Goal: Obtain resource: Download file/media

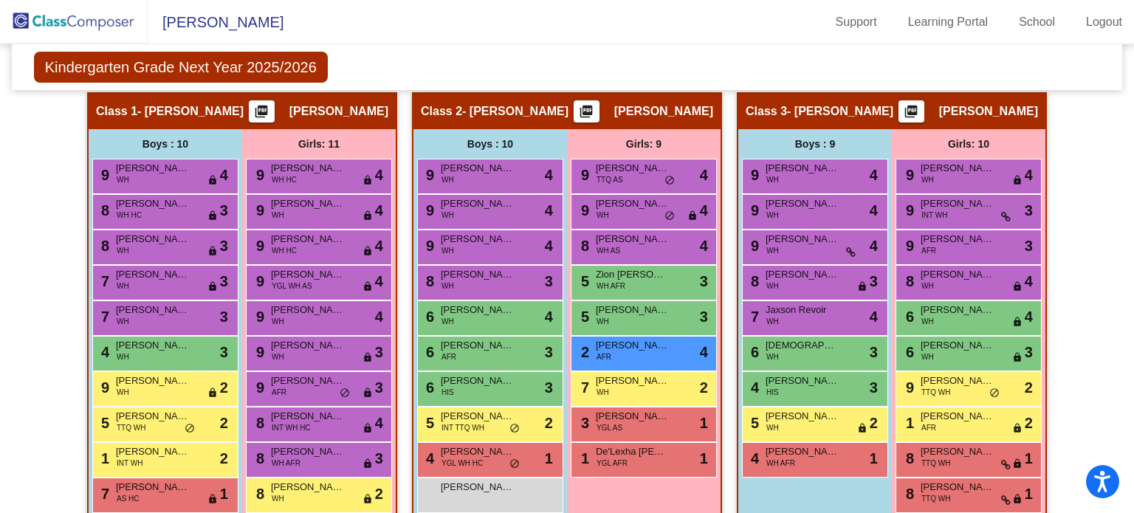
scroll to position [456, 0]
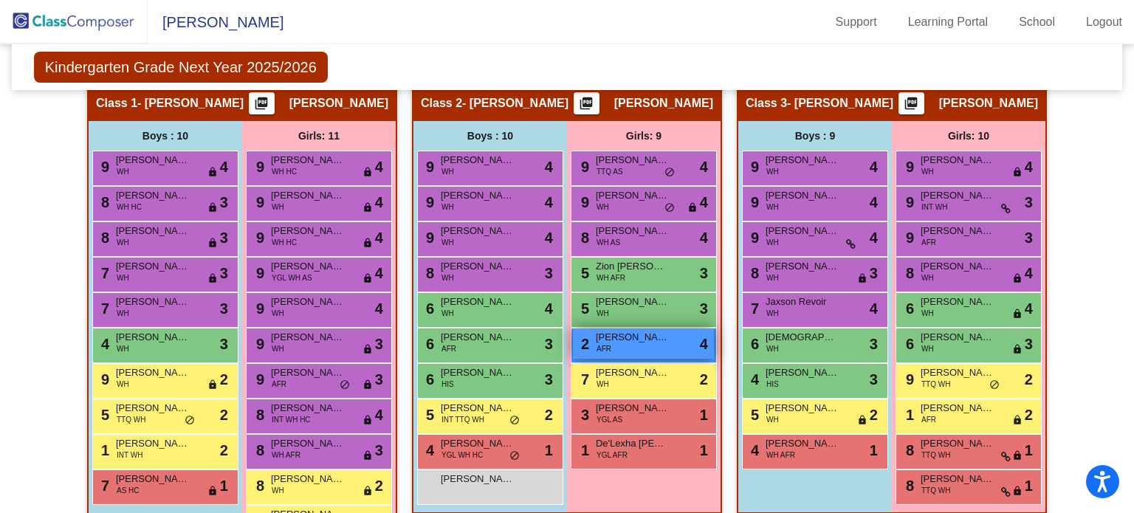
click at [617, 340] on span "Paityn Wright" at bounding box center [633, 337] width 74 height 15
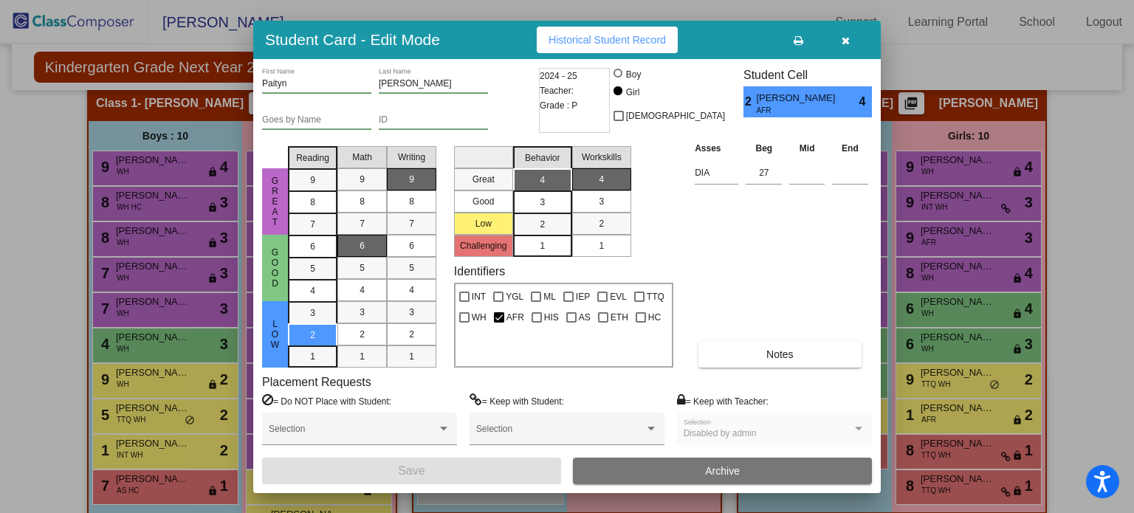
click at [845, 39] on icon "button" at bounding box center [846, 40] width 8 height 10
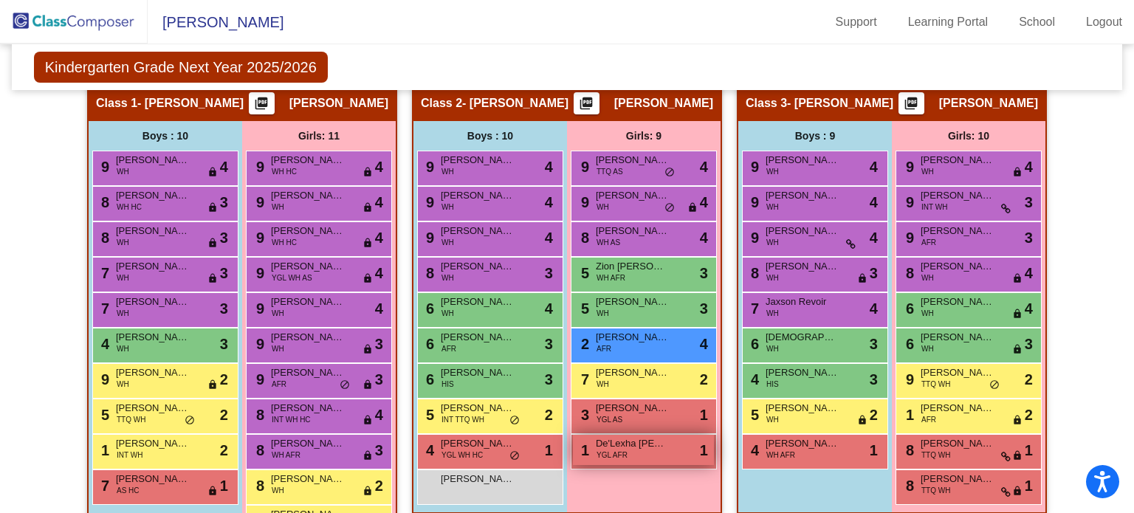
click at [624, 447] on span "De'Lexha [PERSON_NAME]" at bounding box center [633, 443] width 74 height 15
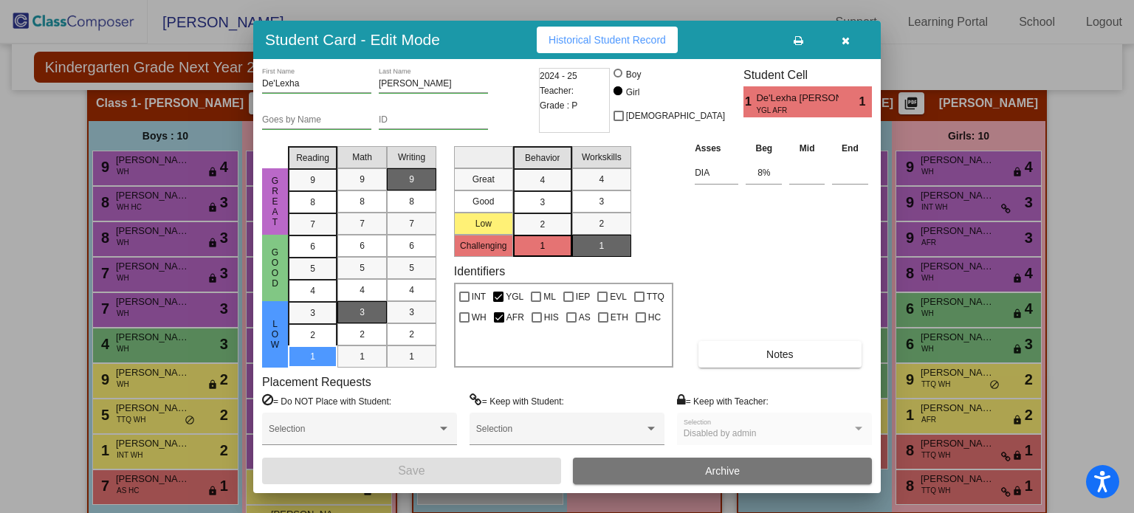
click at [845, 39] on icon "button" at bounding box center [846, 40] width 8 height 10
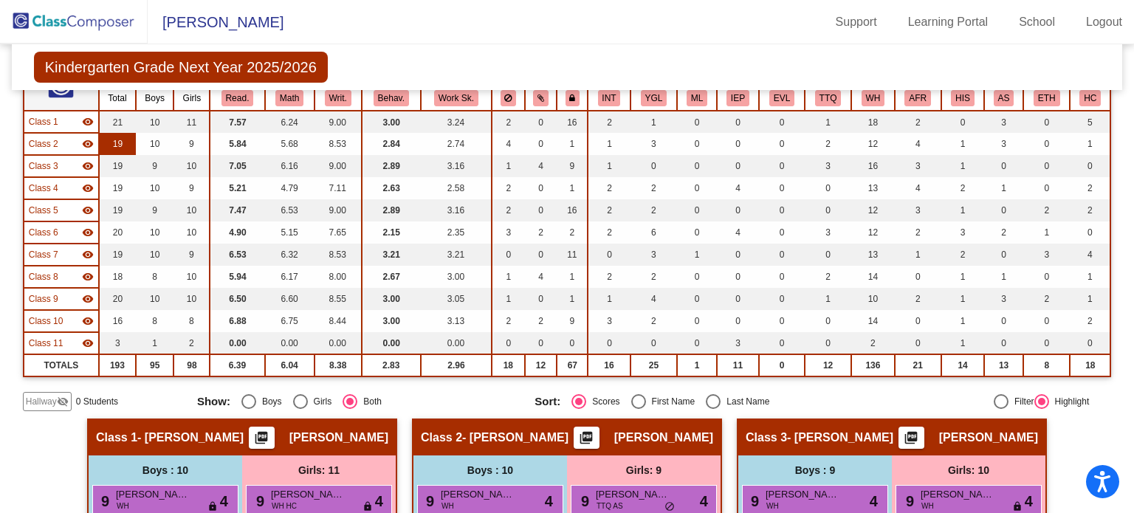
scroll to position [114, 0]
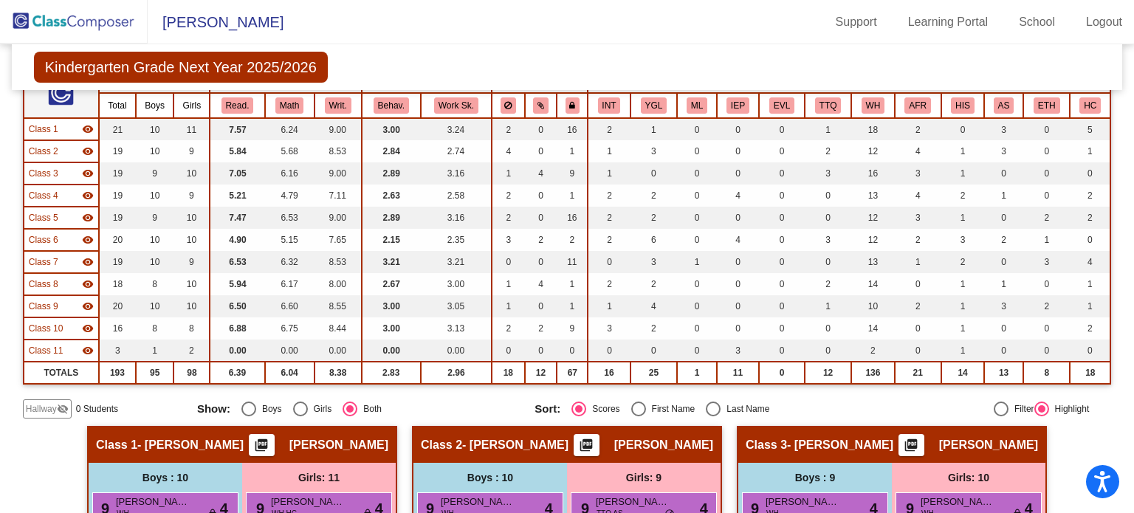
click at [92, 304] on mat-icon "visibility" at bounding box center [88, 307] width 12 height 12
click at [92, 304] on mat-icon "visibility_off" at bounding box center [88, 307] width 12 height 12
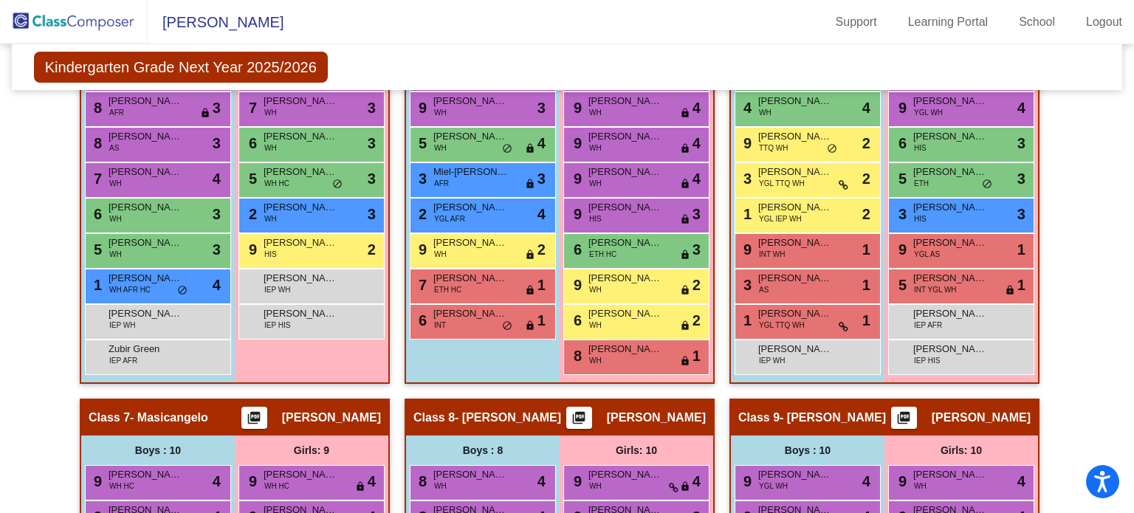
scroll to position [1065, 0]
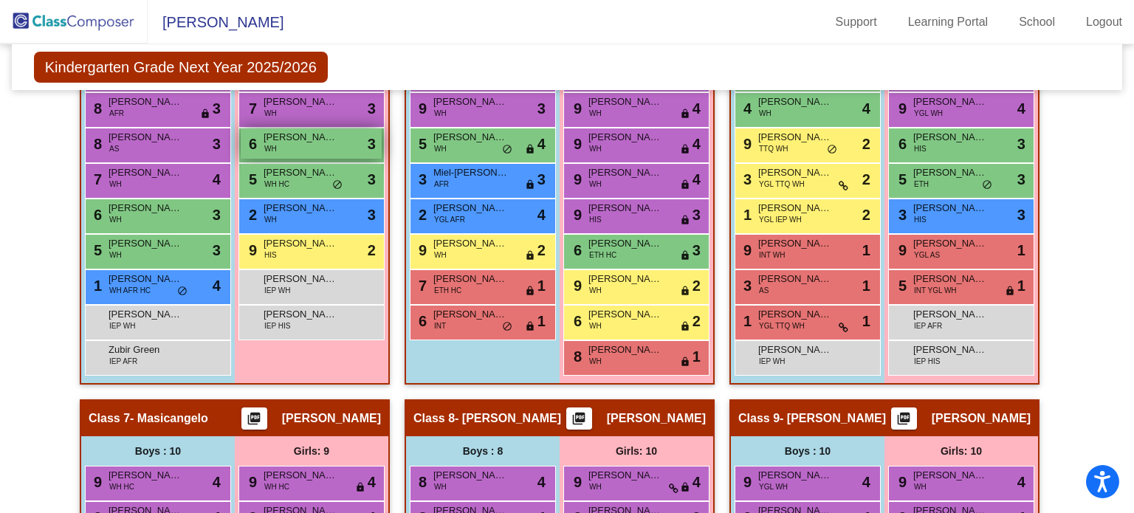
click at [340, 140] on div "6 Adriana Gers WH lock do_not_disturb_alt 3" at bounding box center [311, 143] width 141 height 30
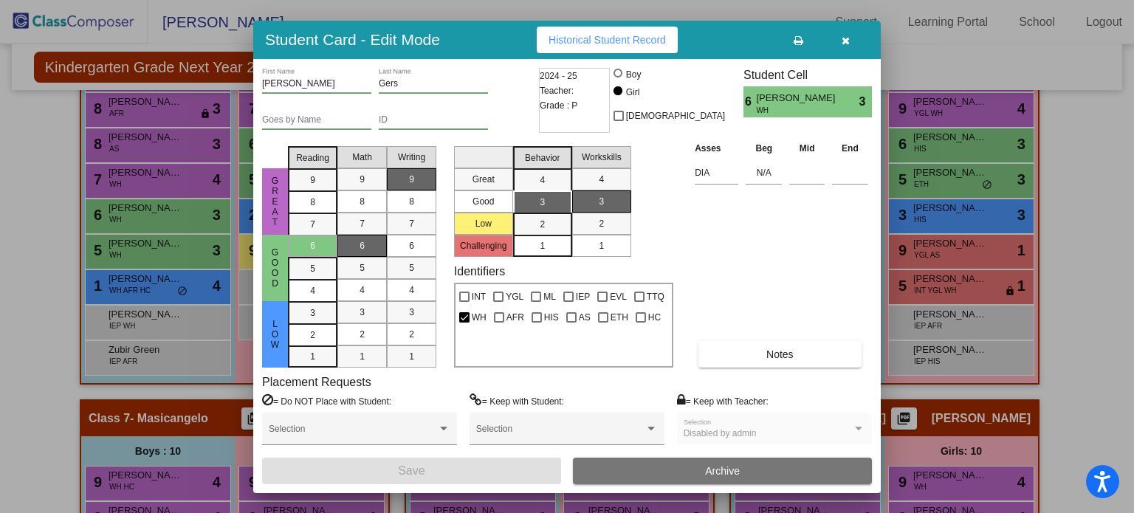
click at [843, 37] on icon "button" at bounding box center [846, 40] width 8 height 10
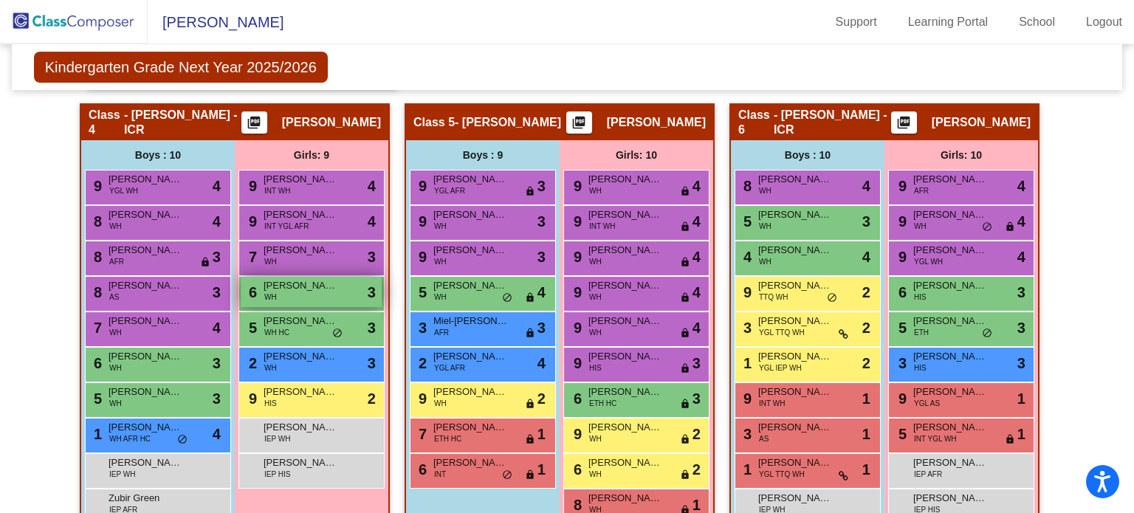
scroll to position [919, 0]
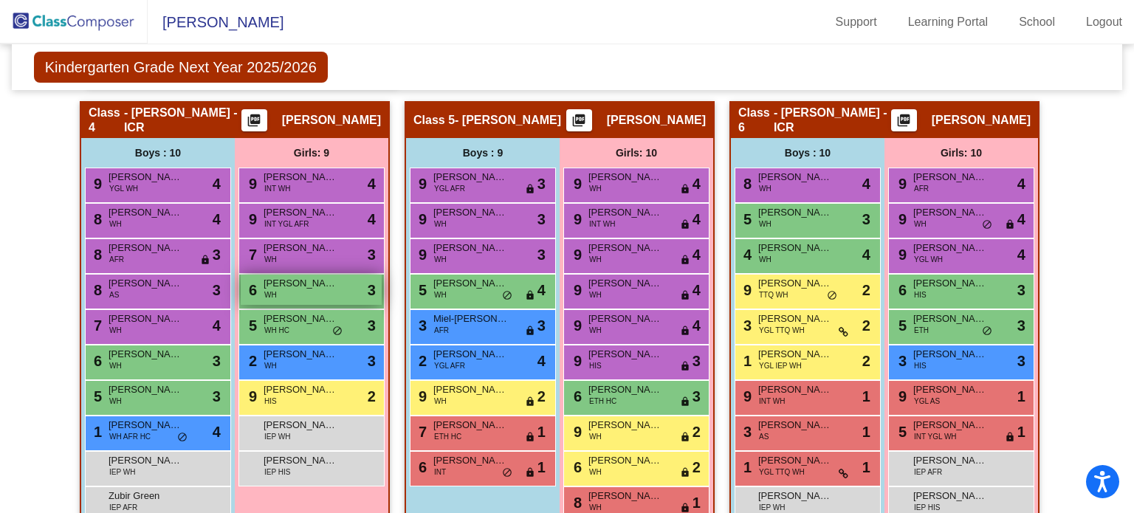
click at [303, 292] on div "6 Adriana Gers WH lock do_not_disturb_alt 3" at bounding box center [311, 290] width 141 height 30
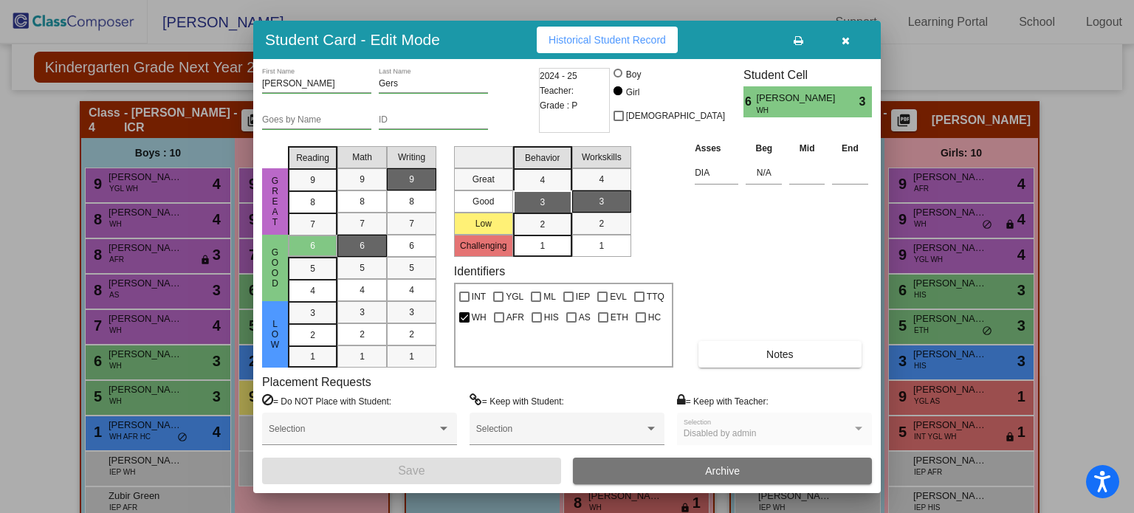
click at [848, 38] on icon "button" at bounding box center [846, 40] width 8 height 10
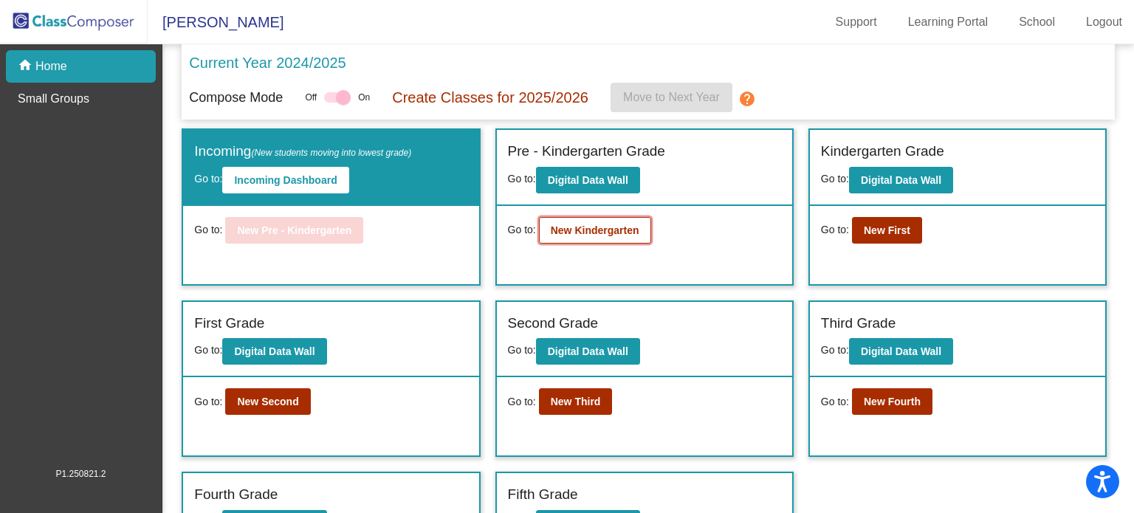
click at [598, 230] on b "New Kindergarten" at bounding box center [595, 230] width 89 height 12
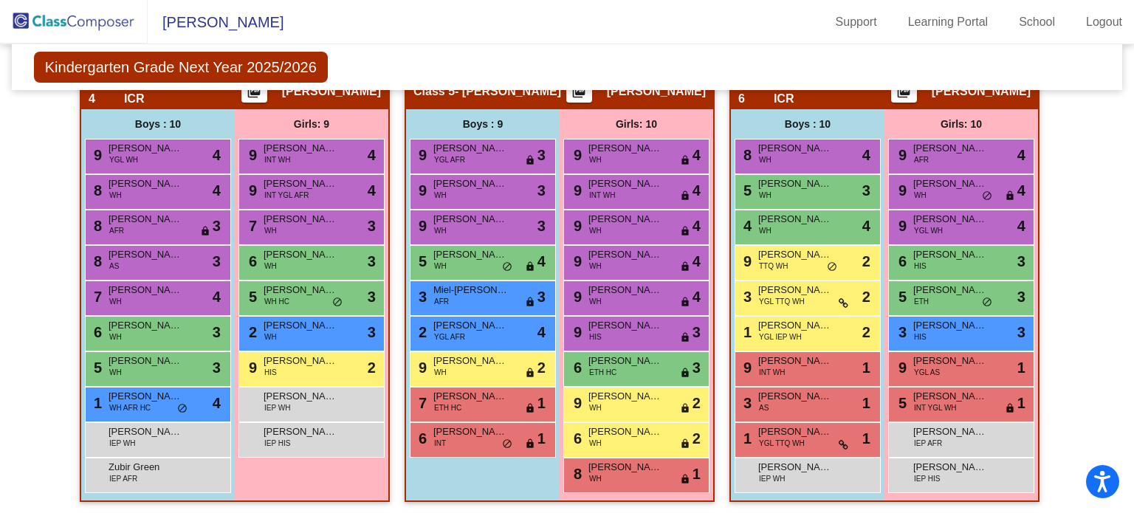
scroll to position [948, 0]
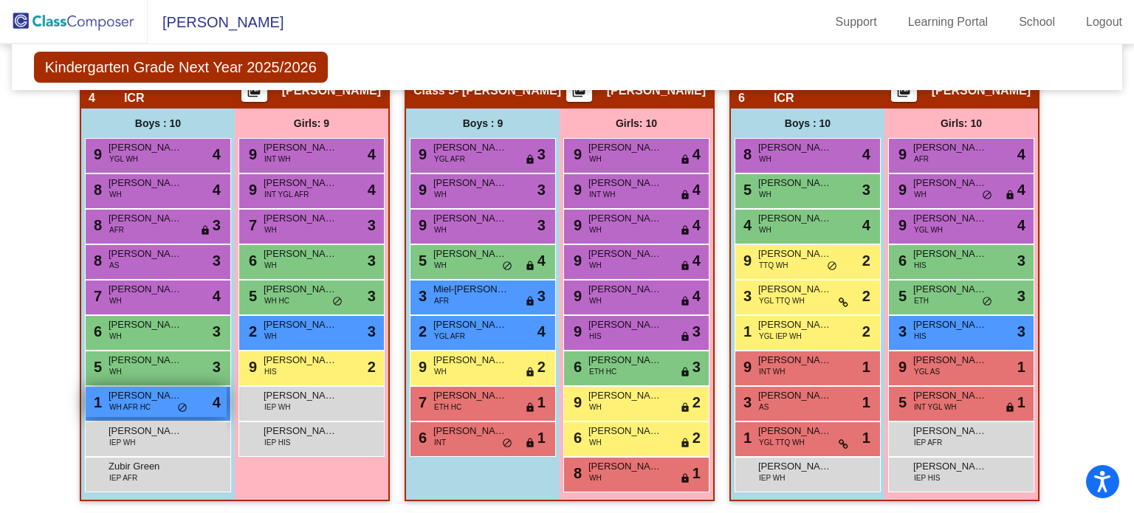
click at [138, 397] on span "[PERSON_NAME]" at bounding box center [146, 395] width 74 height 15
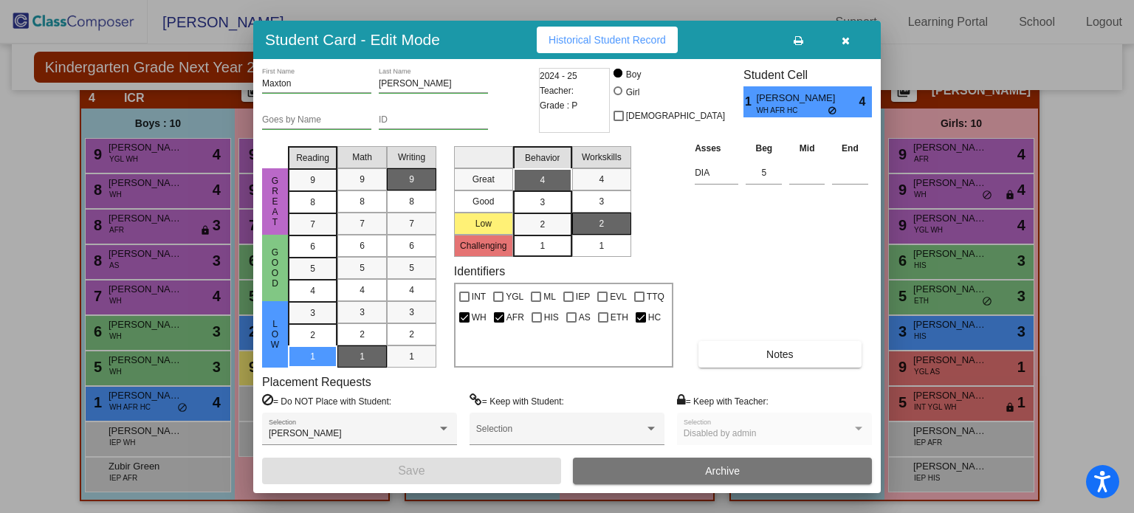
click at [845, 41] on icon "button" at bounding box center [846, 40] width 8 height 10
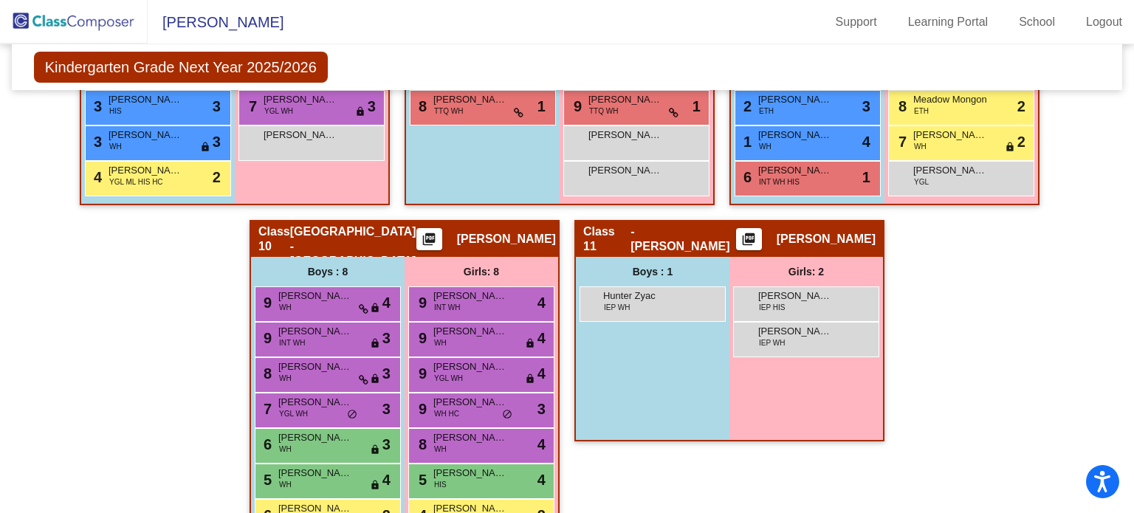
scroll to position [1765, 0]
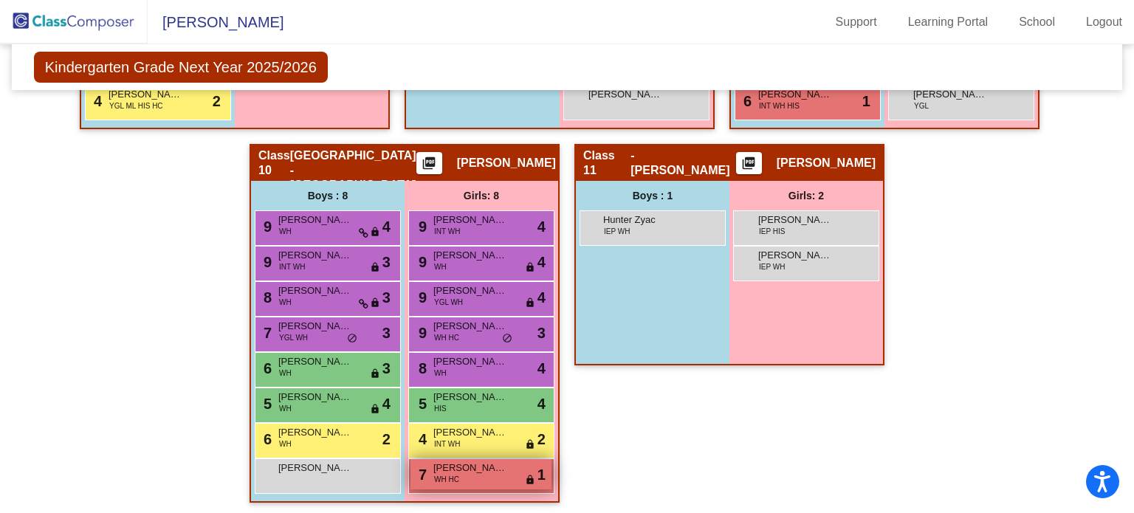
click at [478, 476] on div "7 Farrah Green WH HC lock do_not_disturb_alt 1" at bounding box center [481, 474] width 141 height 30
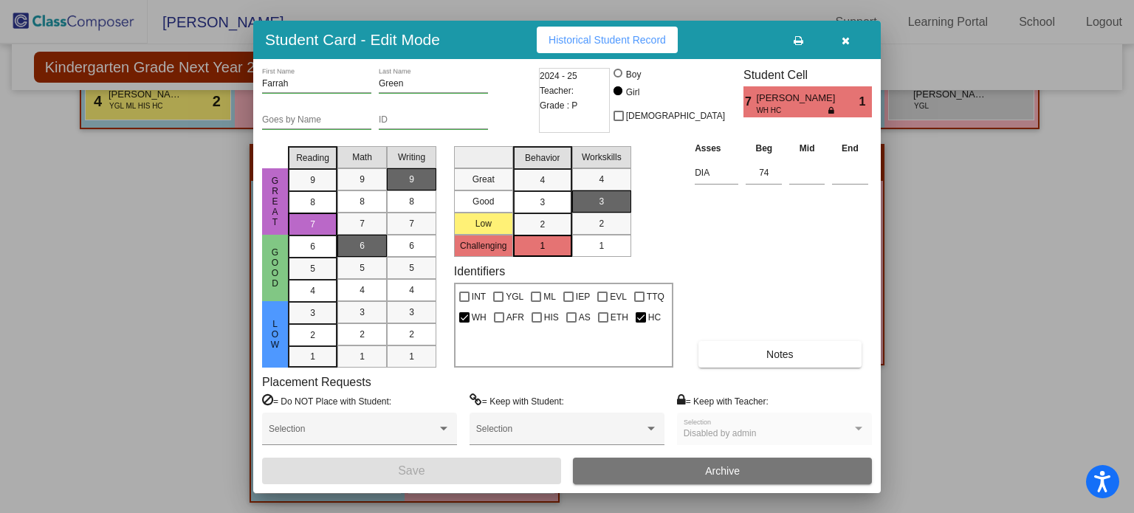
click at [843, 34] on span "button" at bounding box center [846, 40] width 8 height 12
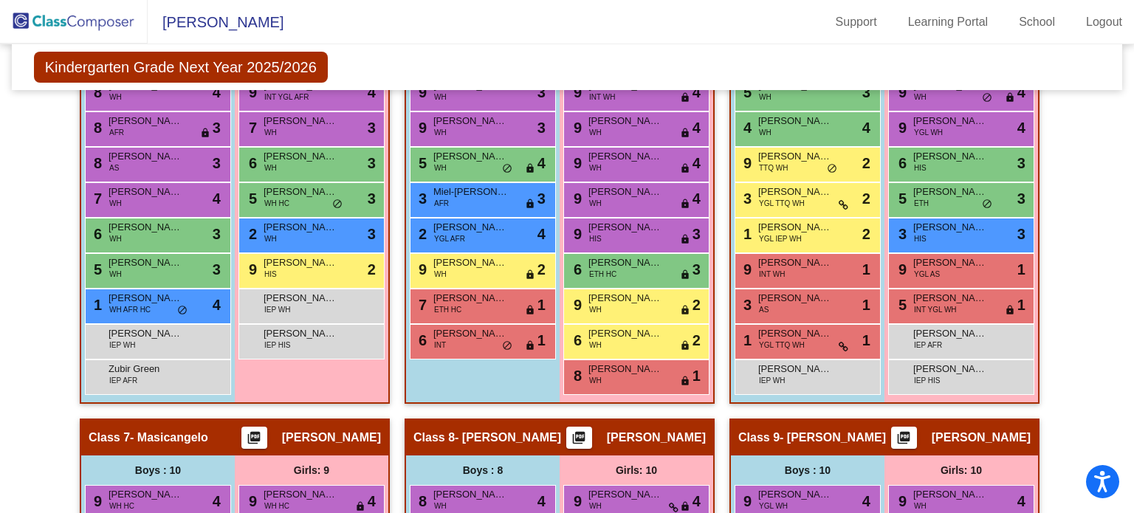
scroll to position [1045, 0]
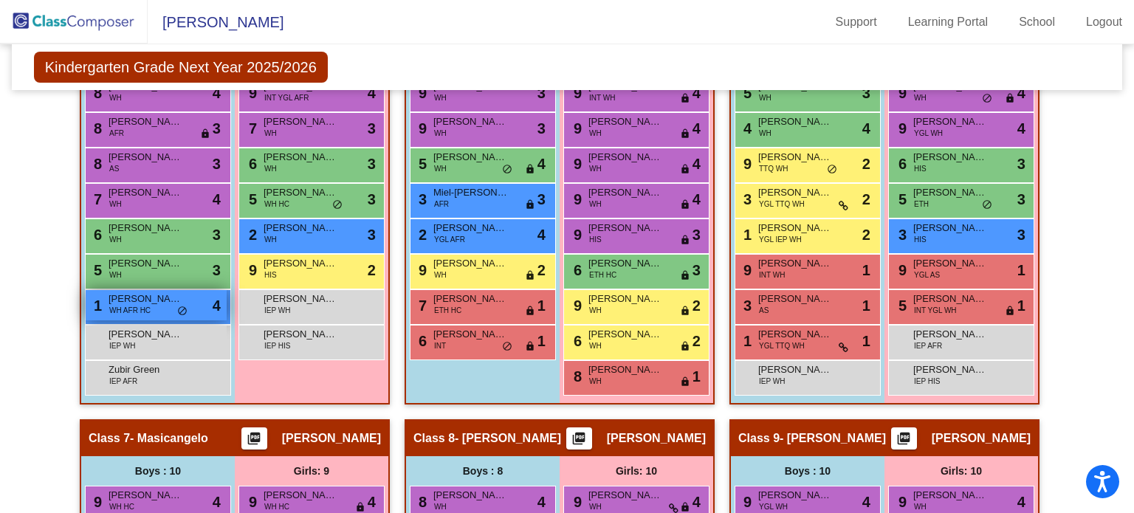
click at [136, 305] on span "WH AFR HC" at bounding box center [129, 310] width 41 height 11
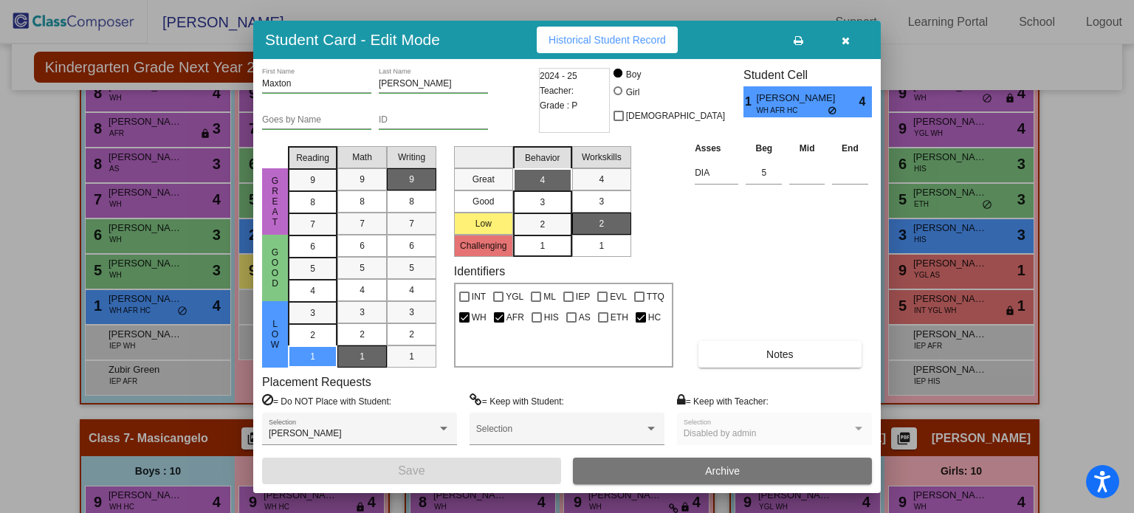
click at [845, 40] on icon "button" at bounding box center [846, 40] width 8 height 10
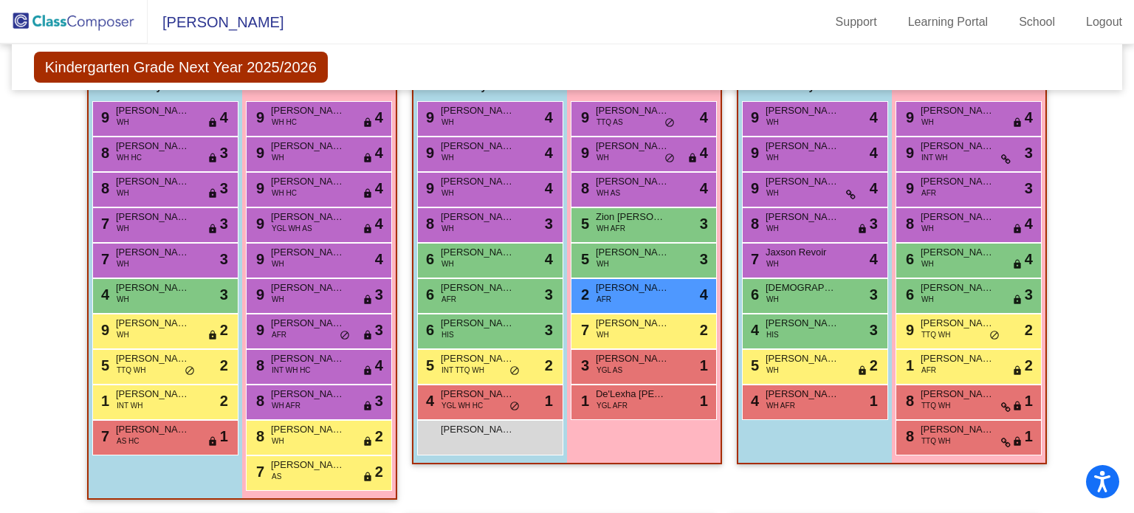
scroll to position [504, 0]
click at [296, 254] on span "[PERSON_NAME]" at bounding box center [308, 253] width 74 height 15
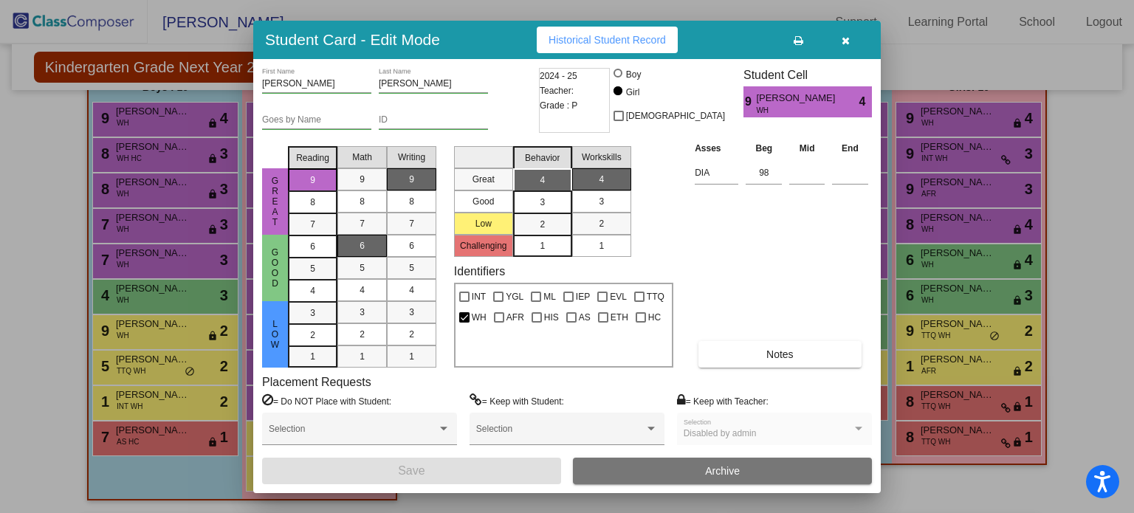
click at [846, 38] on icon "button" at bounding box center [846, 40] width 8 height 10
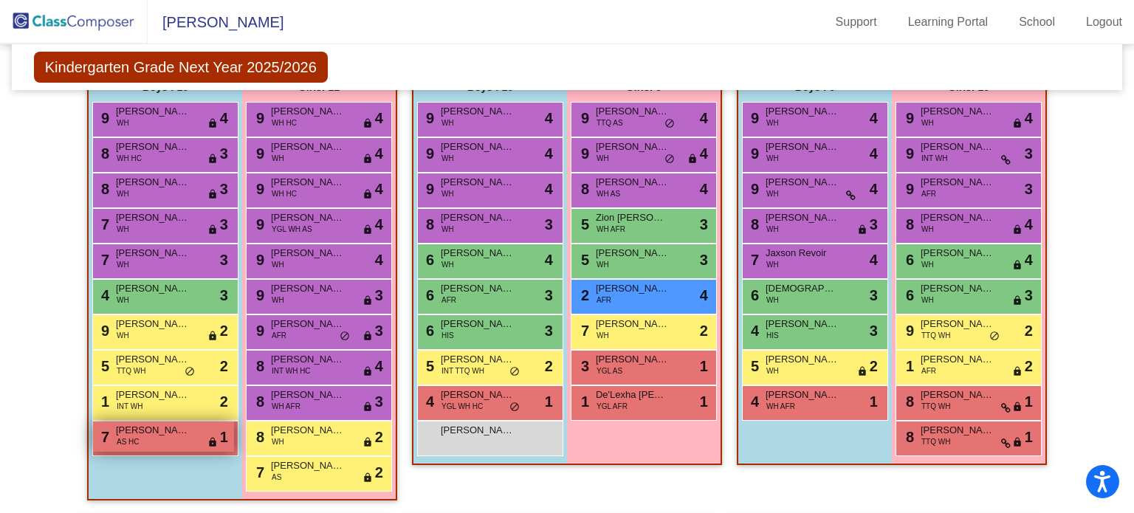
click at [150, 440] on div "7 [PERSON_NAME] AS HC lock do_not_disturb_alt 1" at bounding box center [163, 437] width 141 height 30
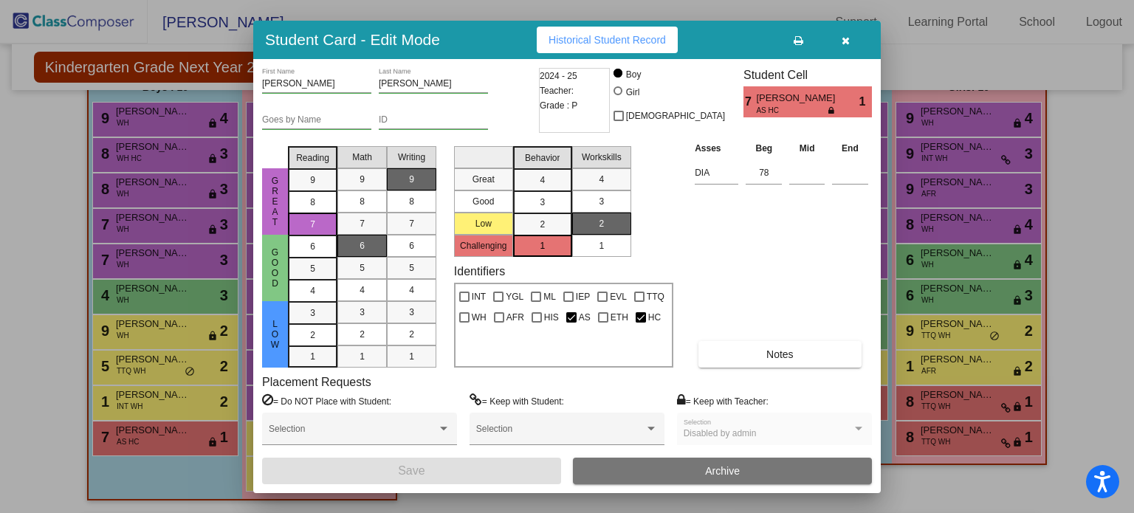
click at [845, 38] on icon "button" at bounding box center [846, 40] width 8 height 10
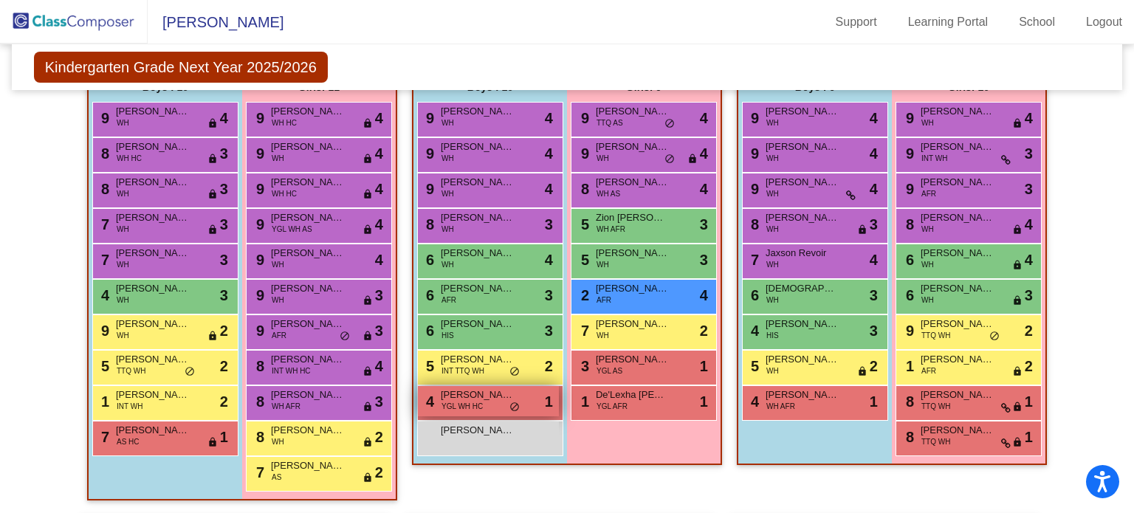
click at [487, 395] on span "[PERSON_NAME]" at bounding box center [478, 395] width 74 height 15
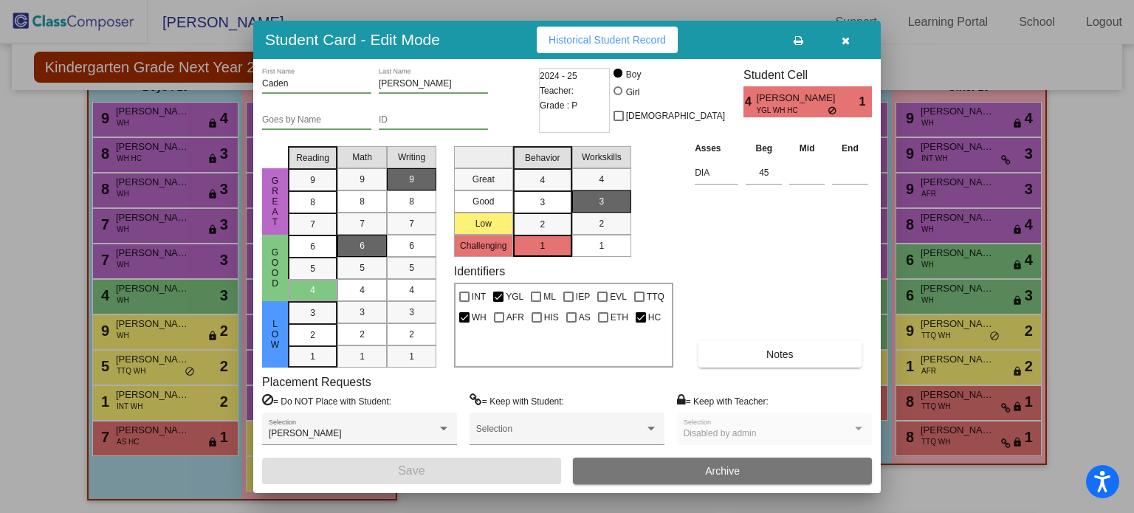
click at [845, 42] on icon "button" at bounding box center [846, 40] width 8 height 10
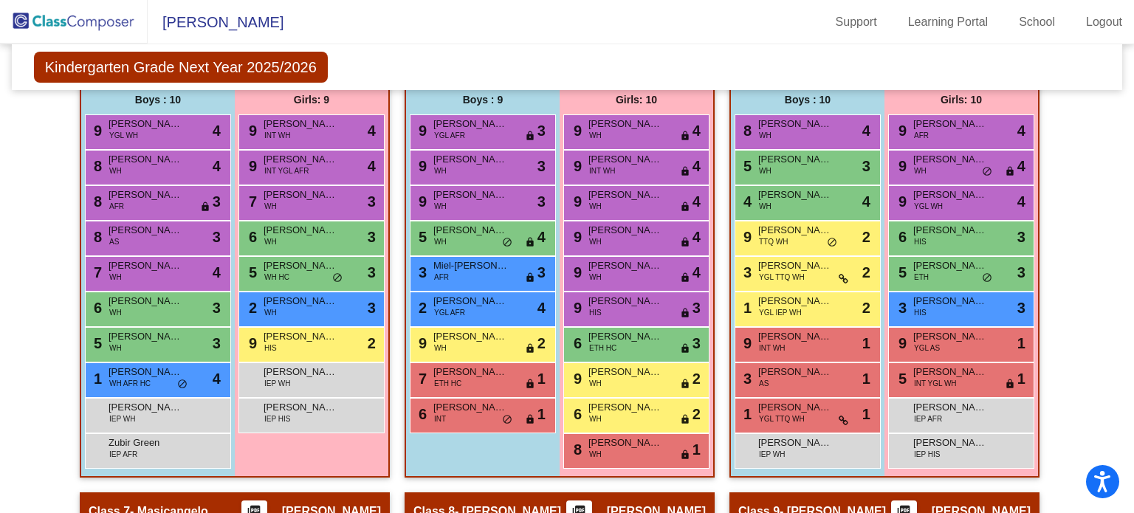
scroll to position [979, 0]
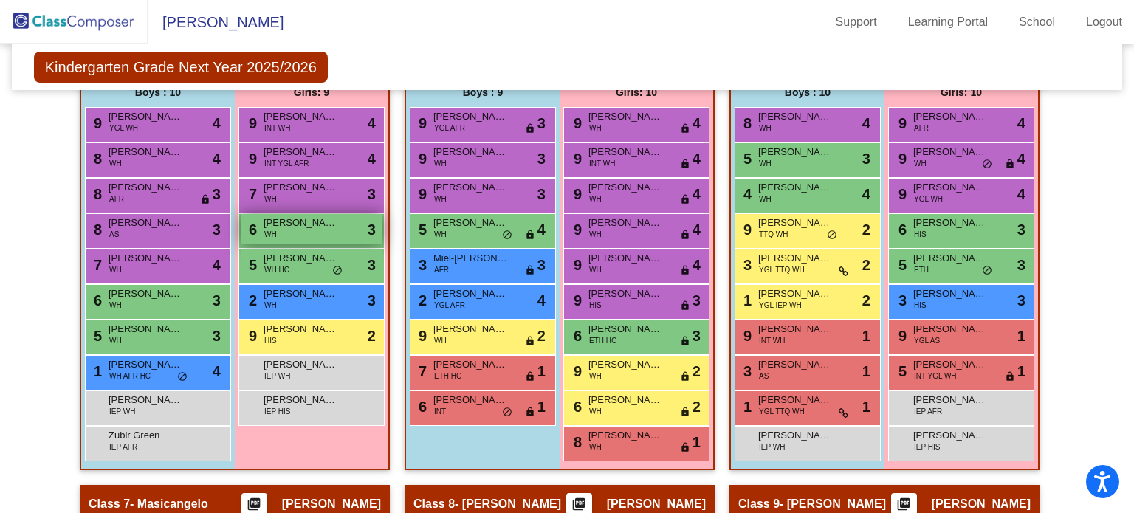
click at [301, 239] on div "6 Adriana Gers WH lock do_not_disturb_alt 3" at bounding box center [311, 229] width 141 height 30
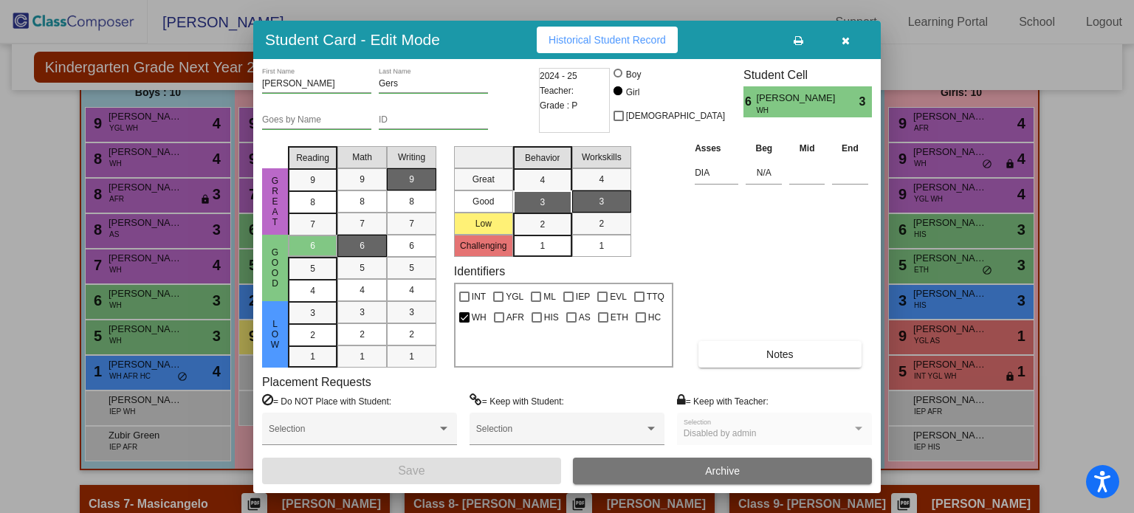
click at [848, 35] on icon "button" at bounding box center [846, 40] width 8 height 10
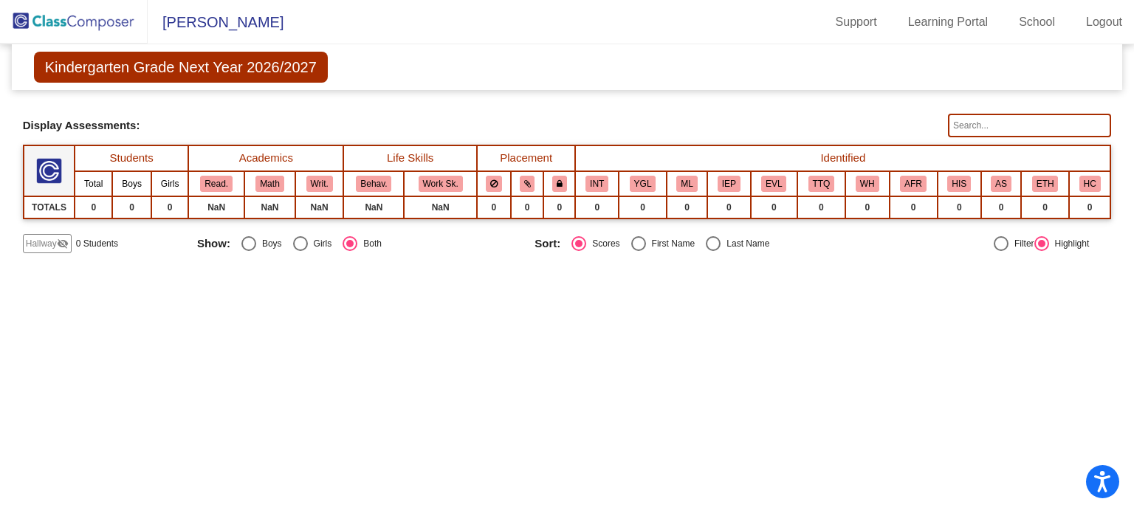
click at [175, 68] on span "Kindergarten Grade Next Year 2026/2027" at bounding box center [181, 67] width 294 height 31
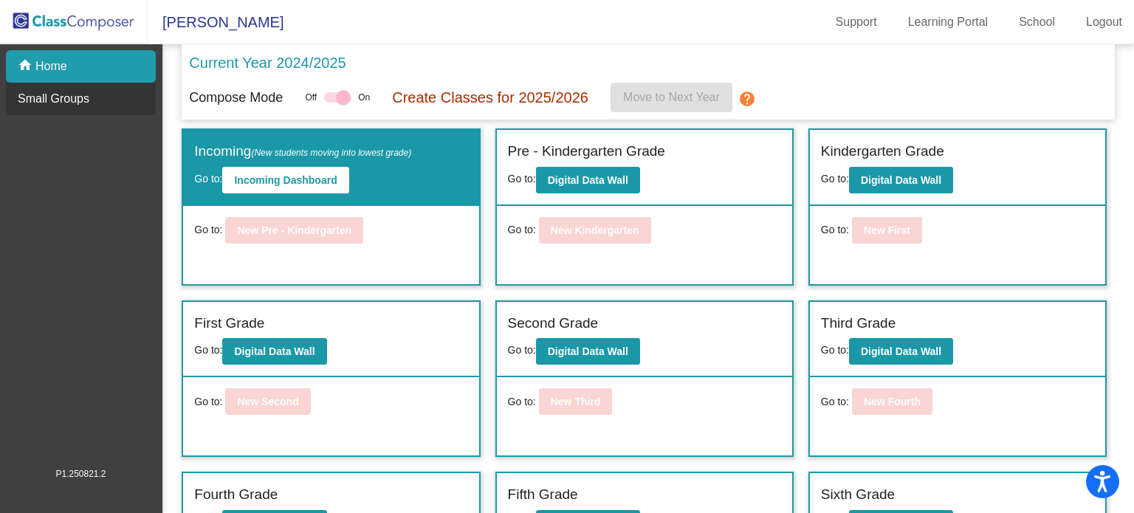
click at [69, 104] on p "Small Groups" at bounding box center [54, 99] width 72 height 18
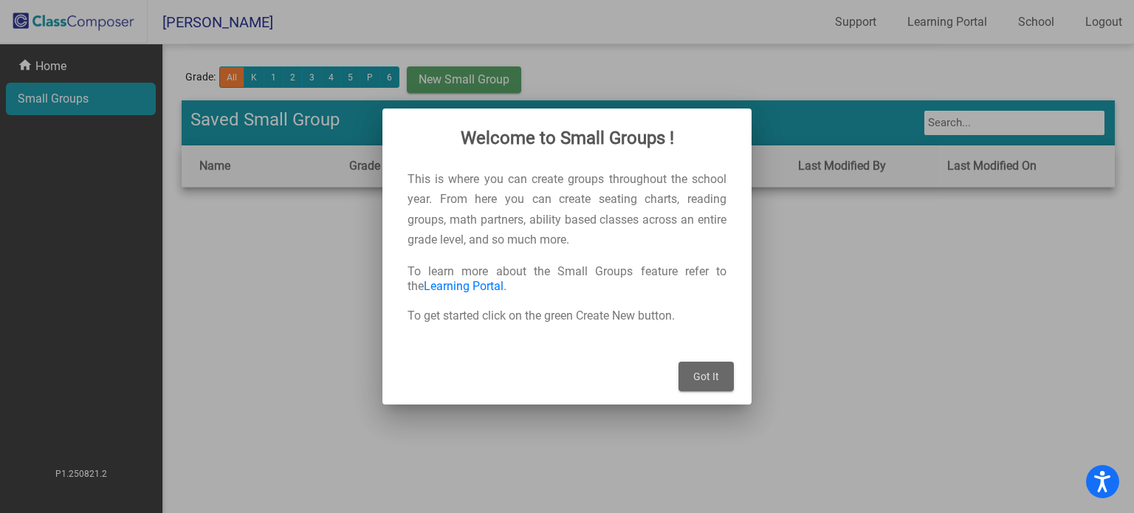
click at [736, 385] on mat-dialog-container "Welcome to Small Groups ! This is where you can create groups throughout the sc…" at bounding box center [566, 257] width 369 height 296
click at [720, 380] on button "Got It" at bounding box center [706, 377] width 55 height 30
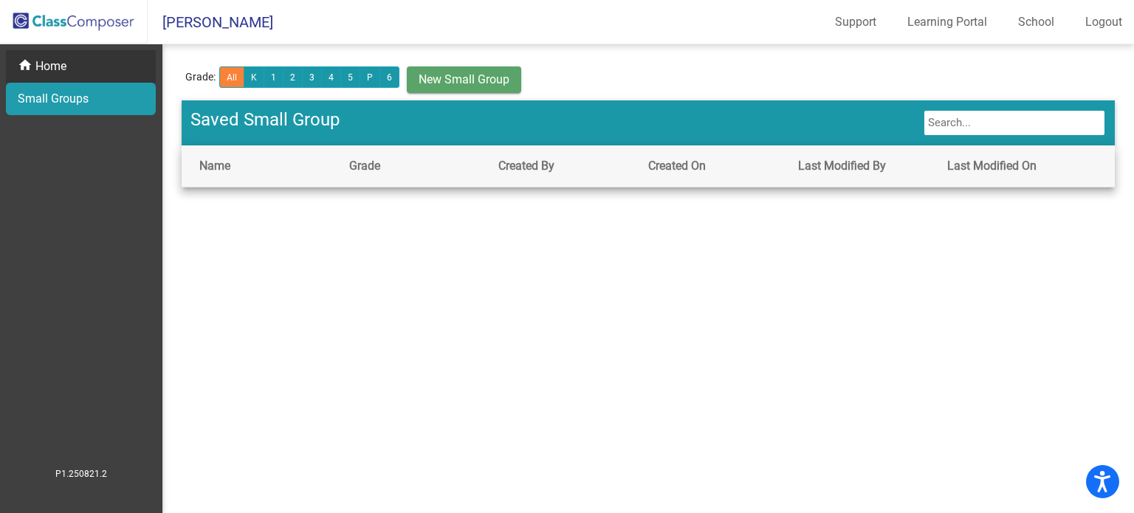
click at [52, 78] on div "home Home" at bounding box center [81, 66] width 150 height 32
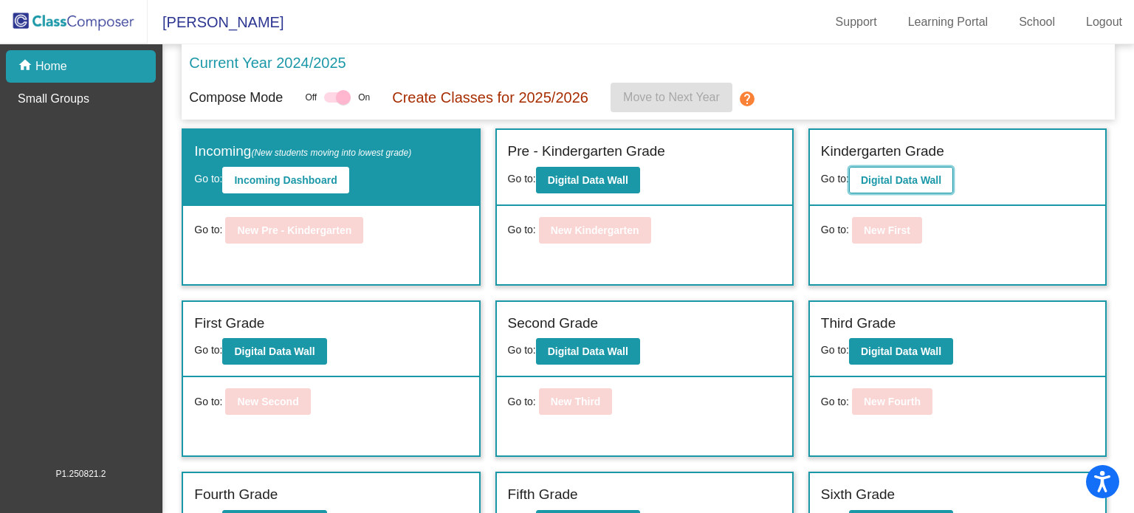
click at [879, 181] on b "Digital Data Wall" at bounding box center [901, 180] width 80 height 12
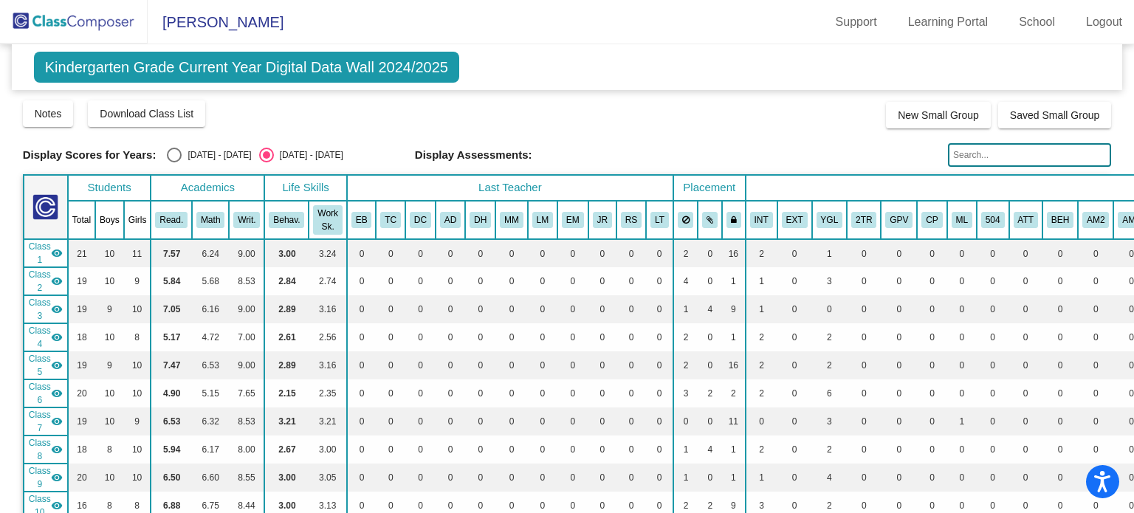
click at [972, 153] on input "text" at bounding box center [1029, 155] width 163 height 24
type input "a"
click at [977, 241] on td "0" at bounding box center [993, 253] width 32 height 28
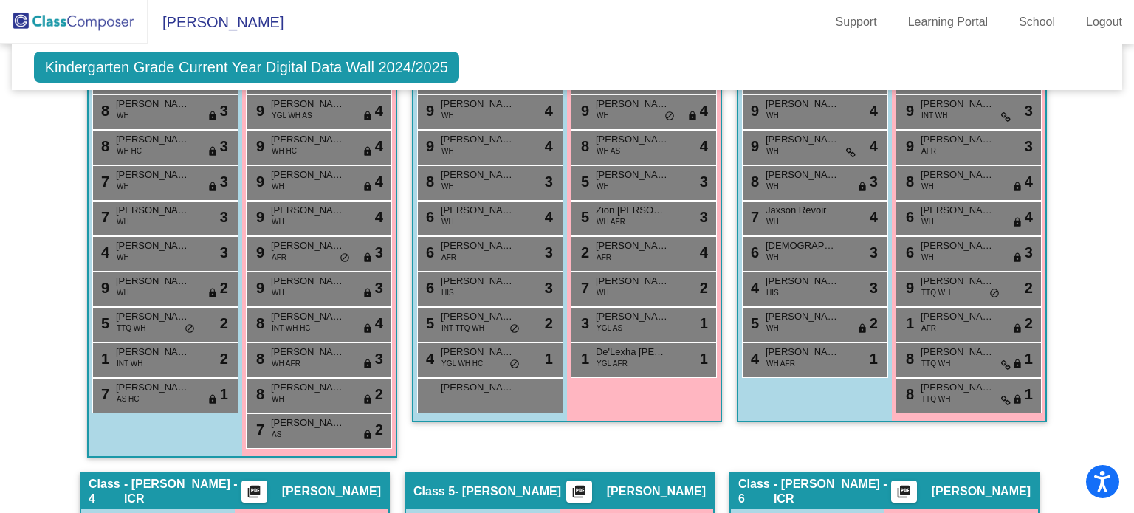
scroll to position [620, 0]
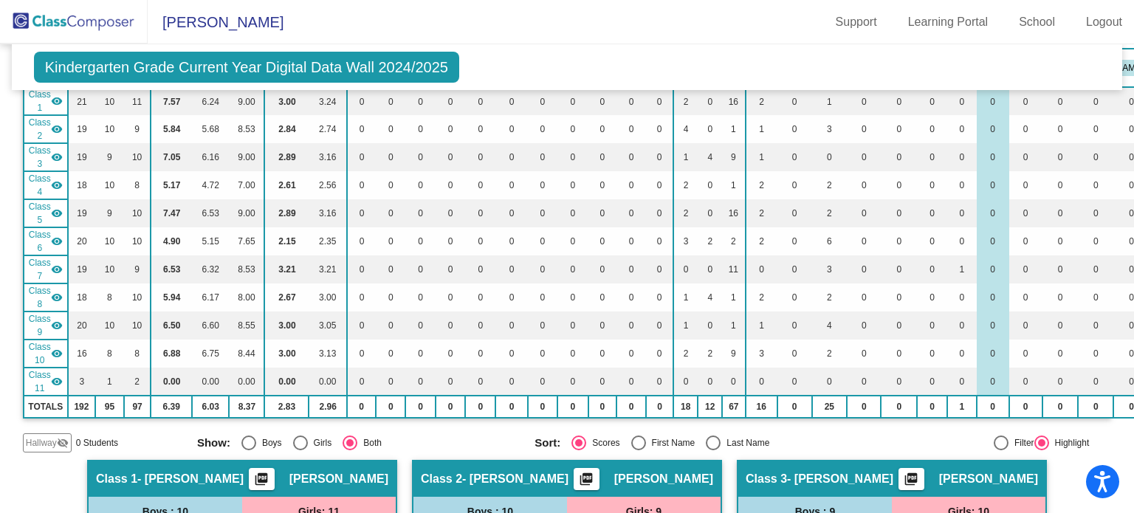
scroll to position [0, 0]
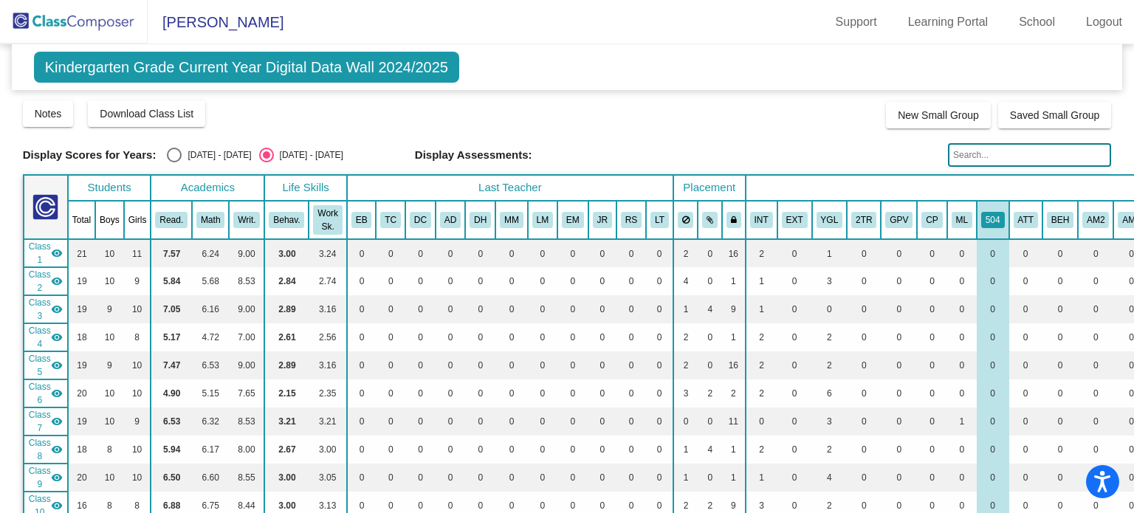
click at [967, 149] on input "text" at bounding box center [1029, 155] width 163 height 24
type input "g"
type input "a"
click at [138, 115] on span "Download Class List" at bounding box center [147, 114] width 94 height 12
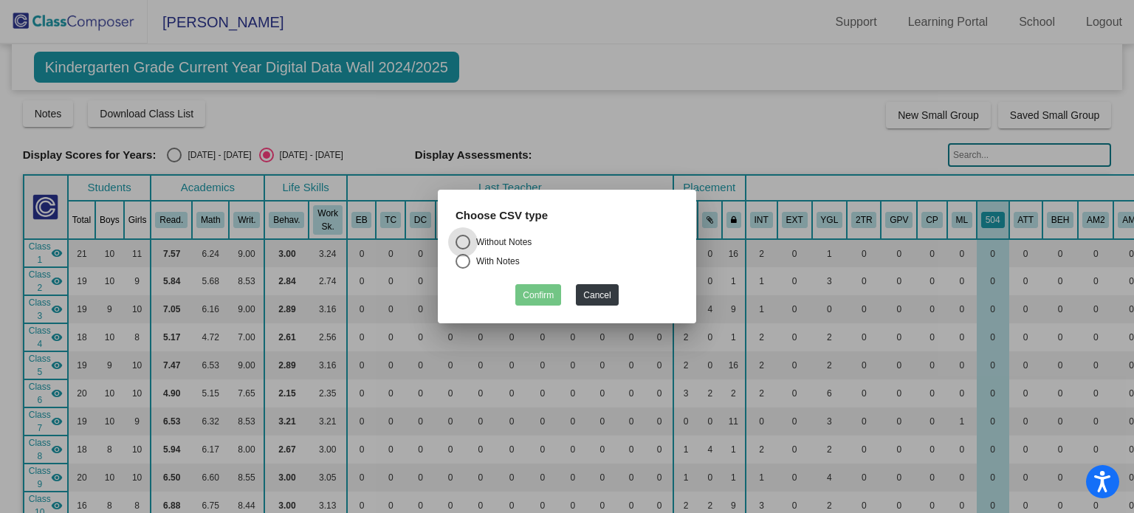
click at [481, 262] on div "With Notes" at bounding box center [494, 261] width 49 height 13
click at [463, 269] on input "With Notes" at bounding box center [462, 269] width 1 height 1
radio input "true"
click at [532, 292] on button "Confirm" at bounding box center [538, 294] width 46 height 21
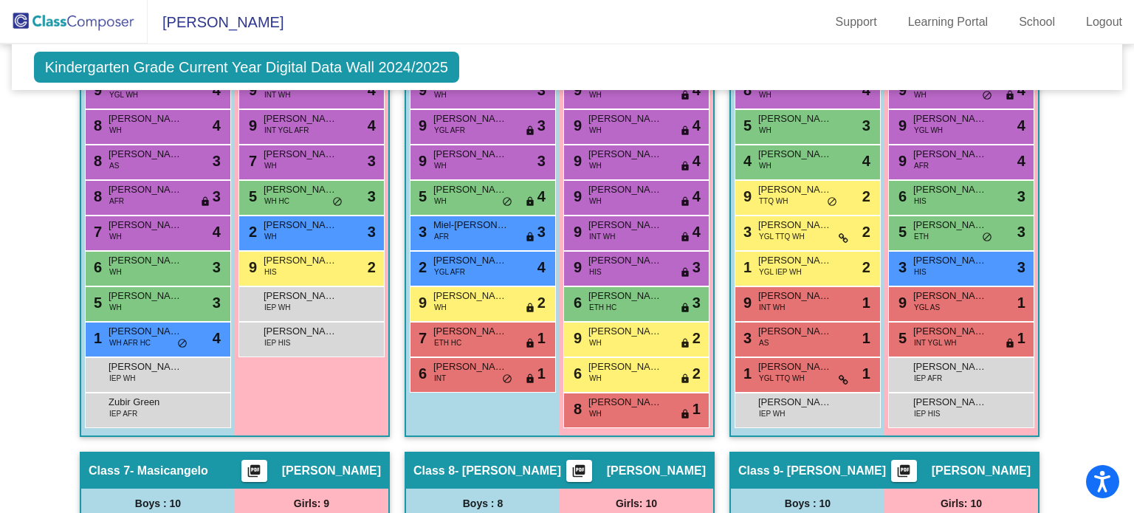
scroll to position [1084, 0]
click at [318, 326] on span "[PERSON_NAME]" at bounding box center [301, 332] width 74 height 15
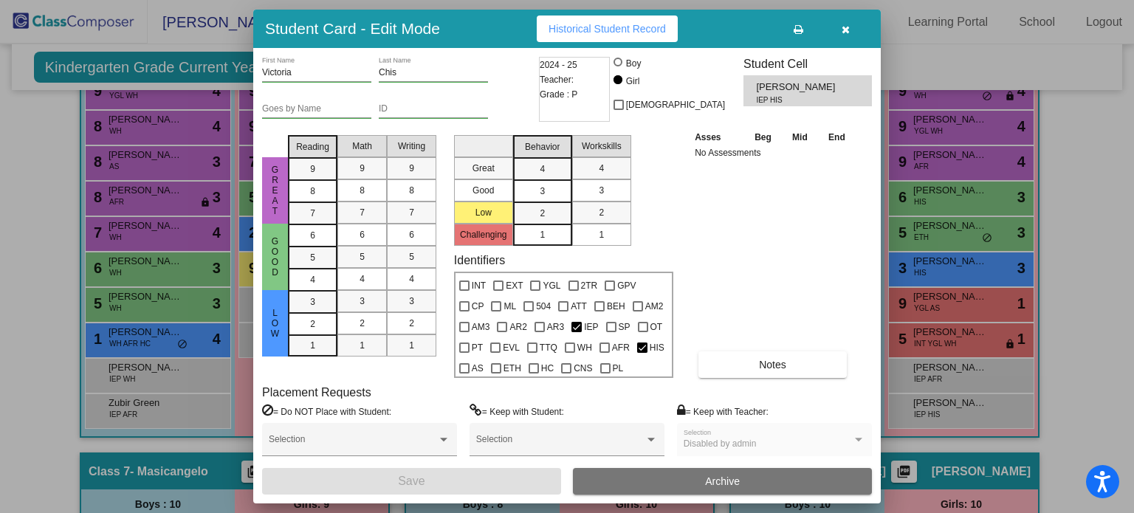
click at [848, 29] on icon "button" at bounding box center [846, 29] width 8 height 10
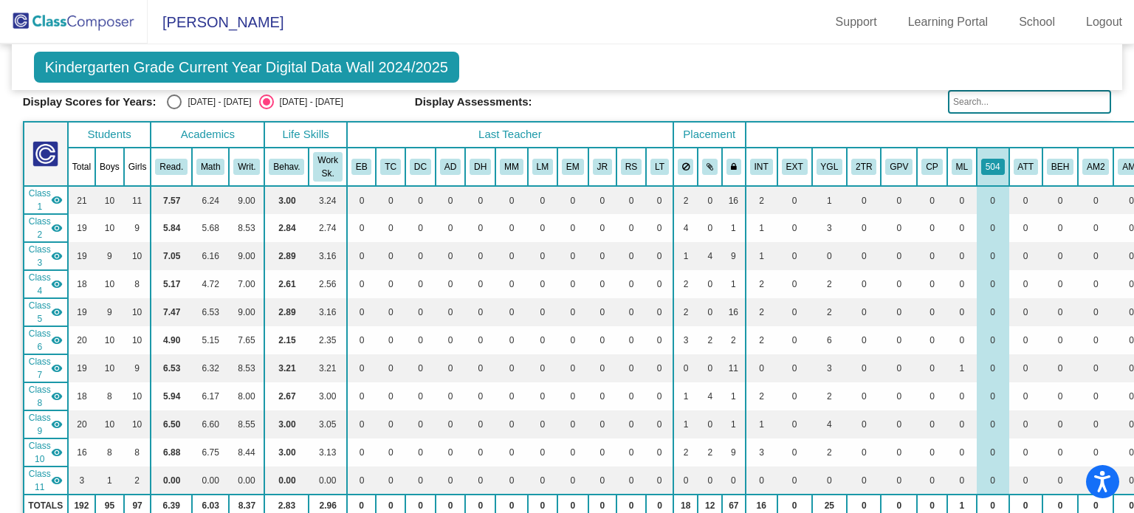
scroll to position [0, 0]
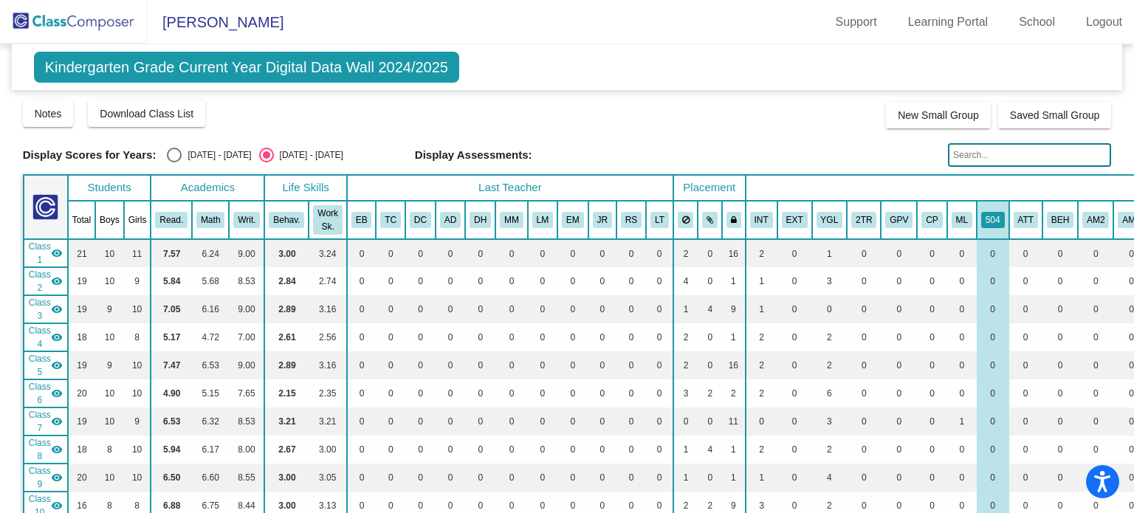
click at [1001, 151] on input "text" at bounding box center [1029, 155] width 163 height 24
type input "archive"
click at [843, 102] on div "Notes Download Class List Import Students New Small Group Saved Small Group" at bounding box center [567, 114] width 1089 height 30
click at [1032, 15] on link "School" at bounding box center [1037, 22] width 60 height 24
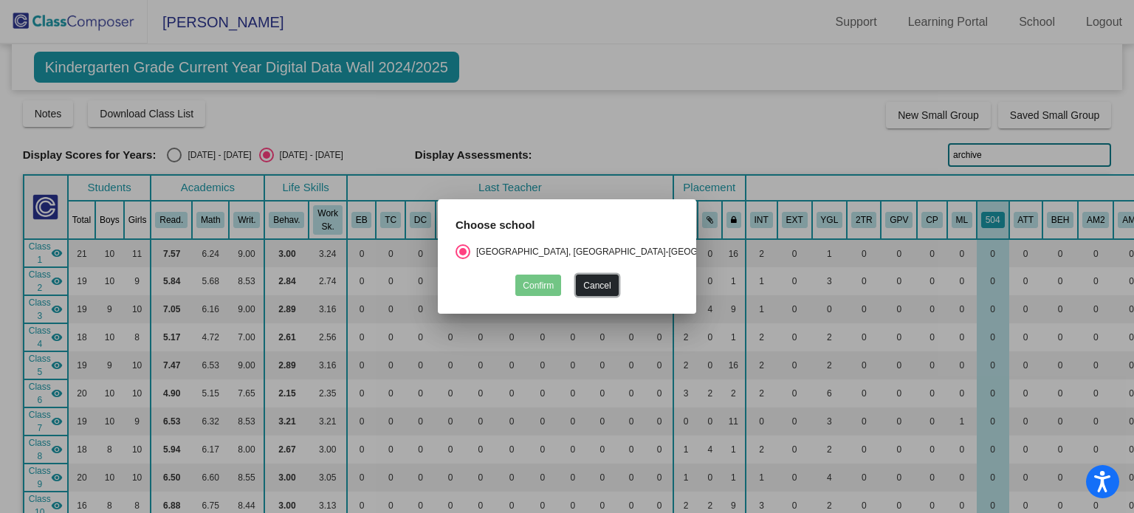
click at [597, 286] on button "Cancel" at bounding box center [597, 285] width 42 height 21
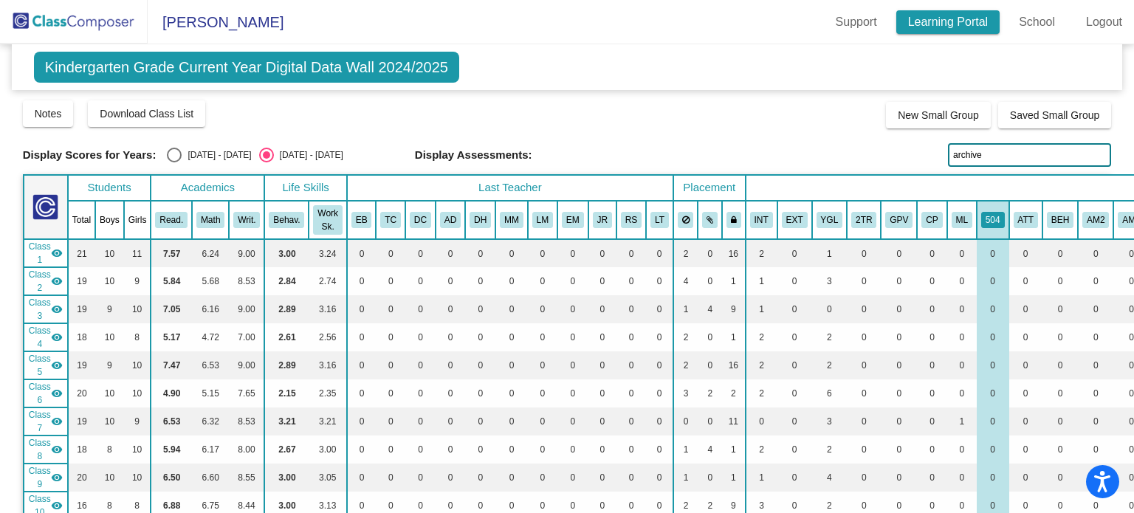
click at [944, 24] on link "Learning Portal" at bounding box center [948, 22] width 104 height 24
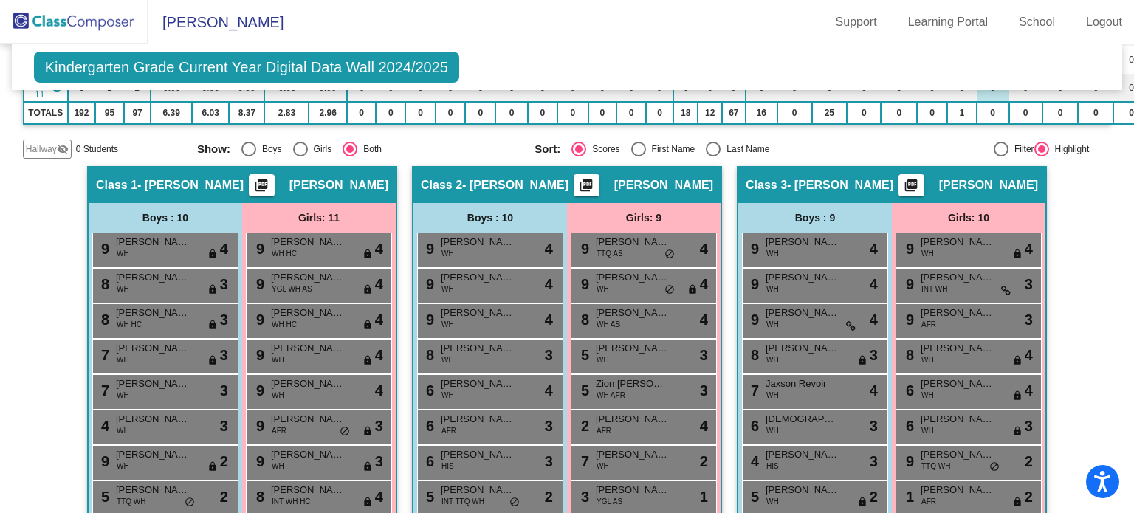
scroll to position [445, 0]
click at [300, 252] on div "9 [PERSON_NAME] WH HC lock do_not_disturb_alt 4" at bounding box center [318, 249] width 141 height 30
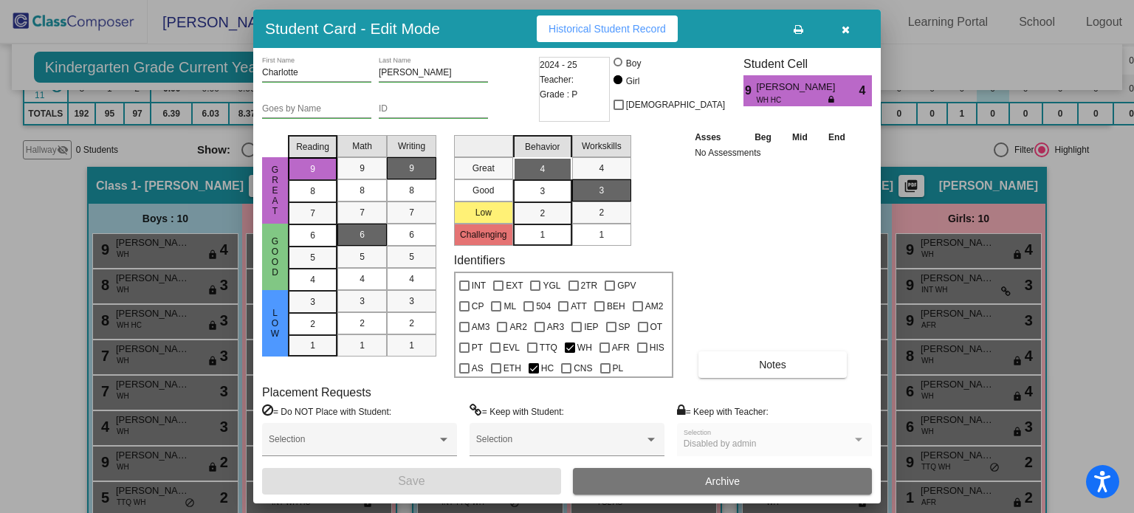
click at [844, 30] on icon "button" at bounding box center [846, 29] width 8 height 10
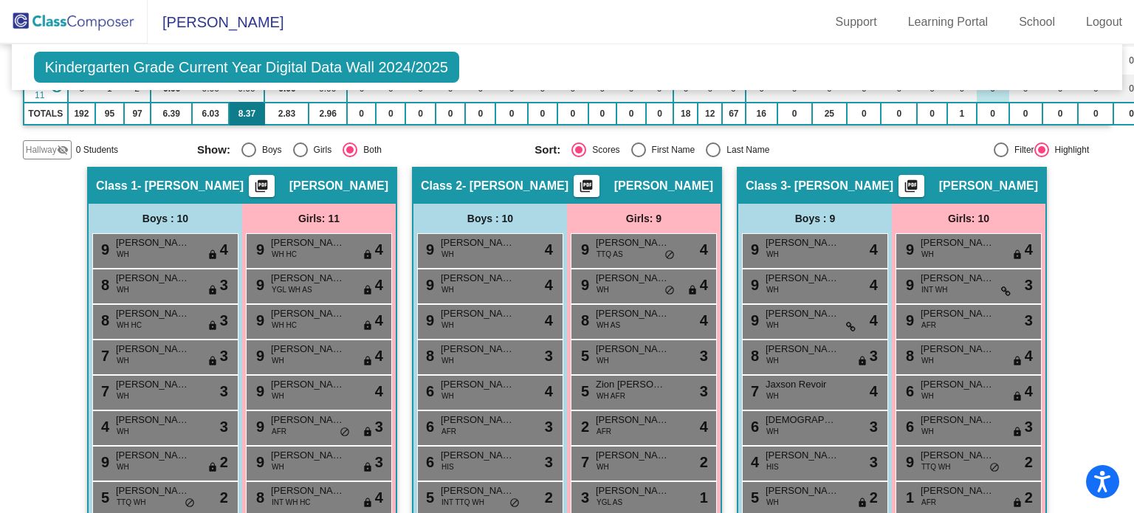
scroll to position [0, 0]
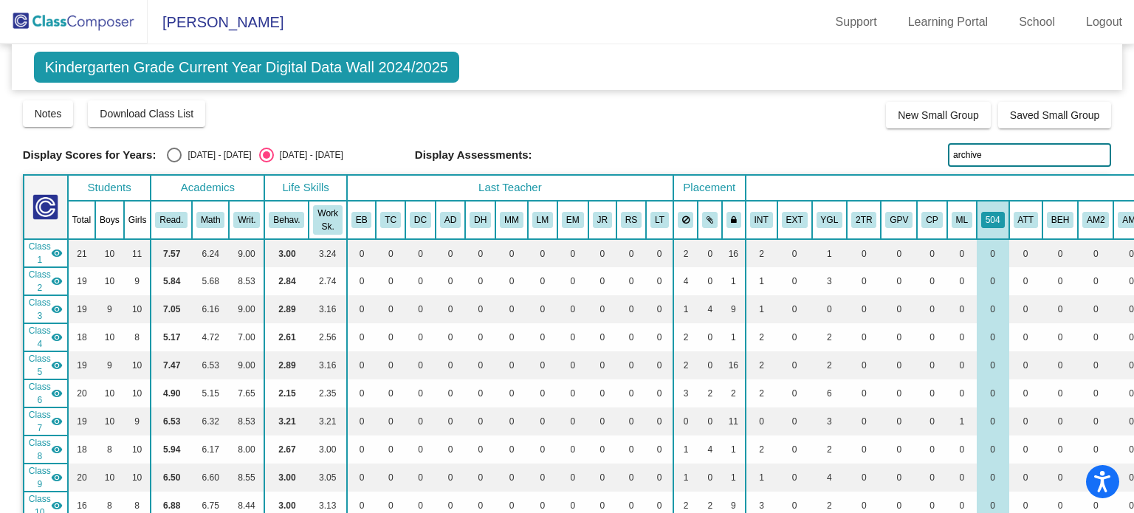
click at [64, 21] on img at bounding box center [74, 22] width 148 height 44
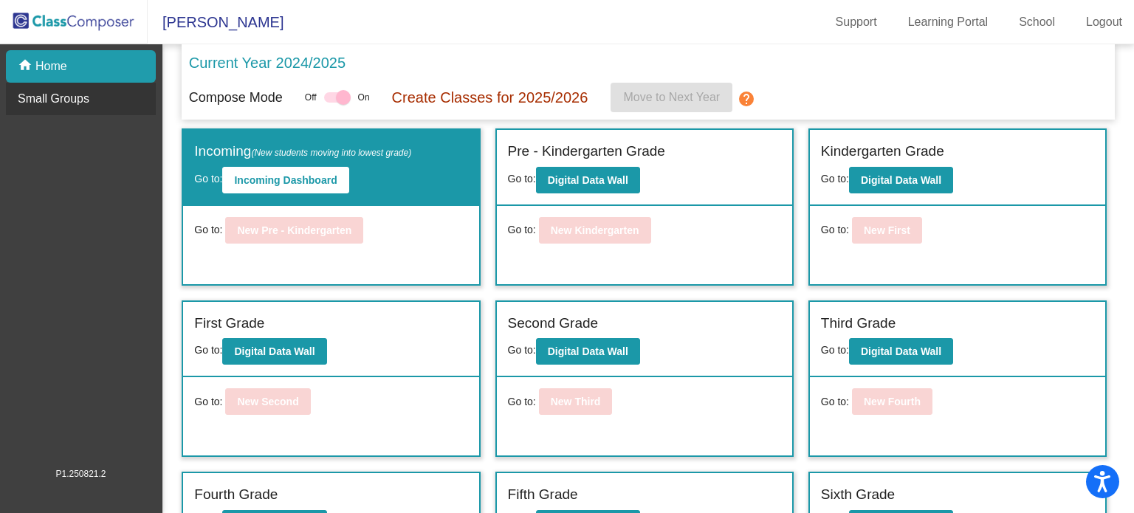
click at [47, 97] on p "Small Groups" at bounding box center [54, 99] width 72 height 18
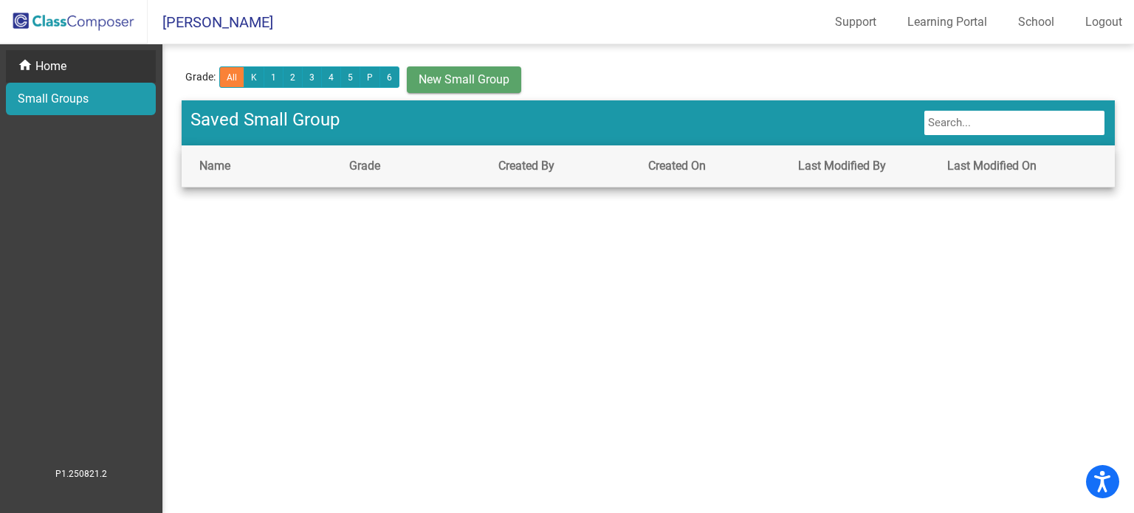
click at [52, 72] on p "Home" at bounding box center [50, 67] width 31 height 18
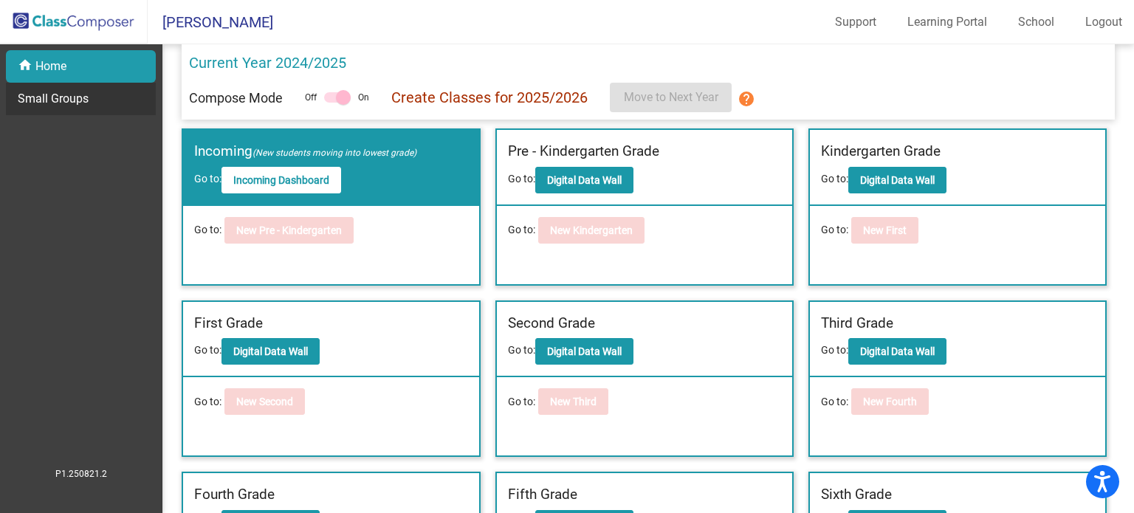
click at [83, 100] on p "Small Groups" at bounding box center [53, 99] width 71 height 18
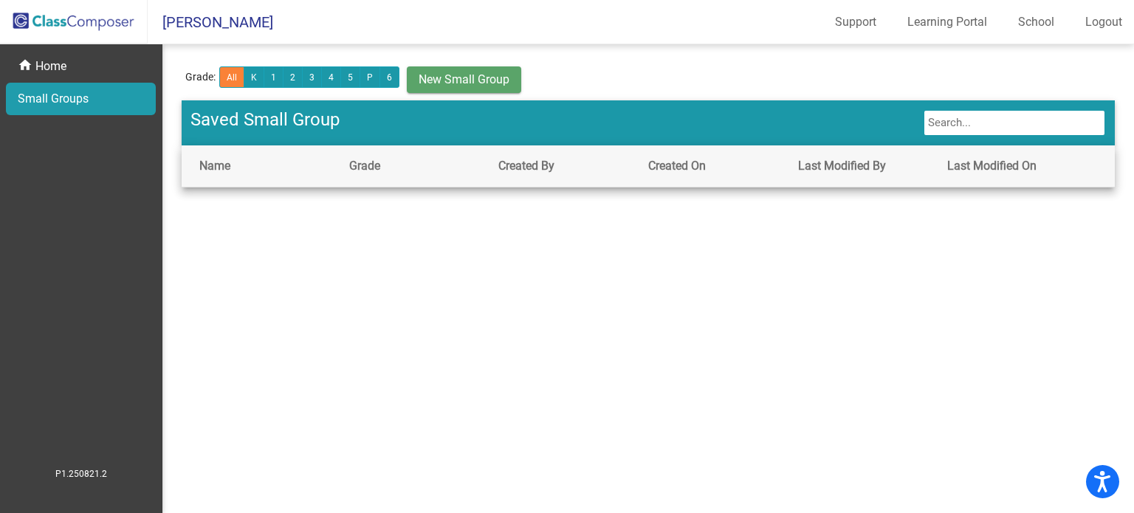
click at [1010, 124] on input "text" at bounding box center [1014, 122] width 183 height 27
type input "archive"
click at [253, 78] on button "K" at bounding box center [254, 76] width 21 height 21
click at [69, 65] on div "home Home" at bounding box center [81, 66] width 150 height 32
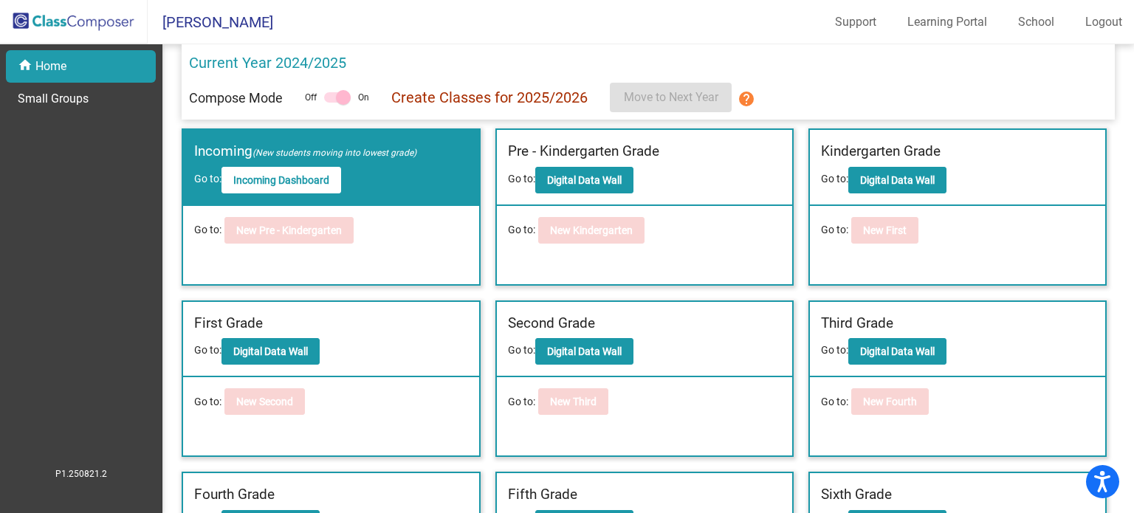
click at [73, 24] on img at bounding box center [74, 22] width 148 height 44
click at [21, 18] on img at bounding box center [74, 22] width 148 height 44
click at [558, 179] on b "Digital Data Wall" at bounding box center [584, 180] width 75 height 12
click at [275, 352] on b "Digital Data Wall" at bounding box center [270, 352] width 75 height 12
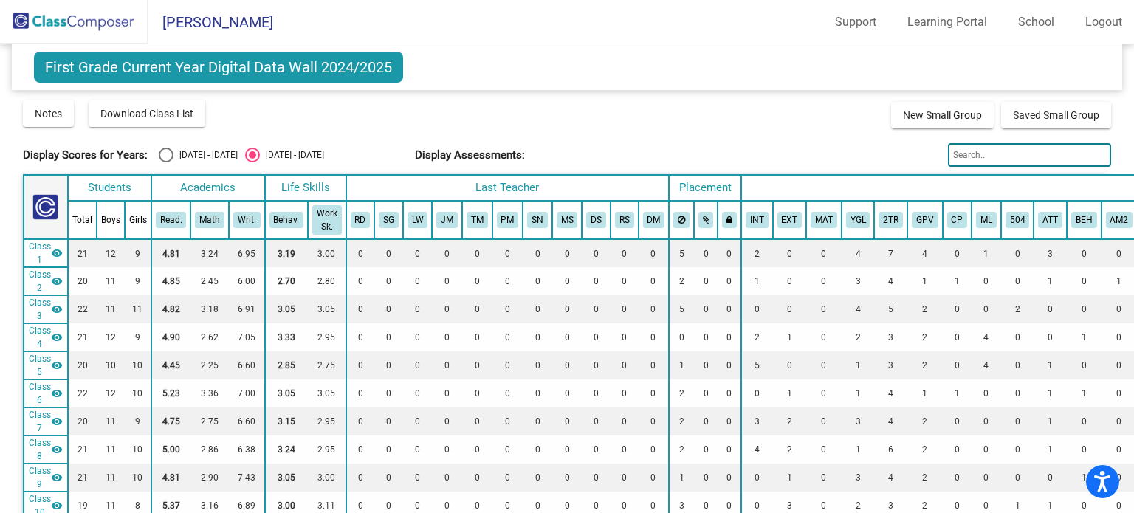
click at [78, 20] on img at bounding box center [74, 22] width 148 height 44
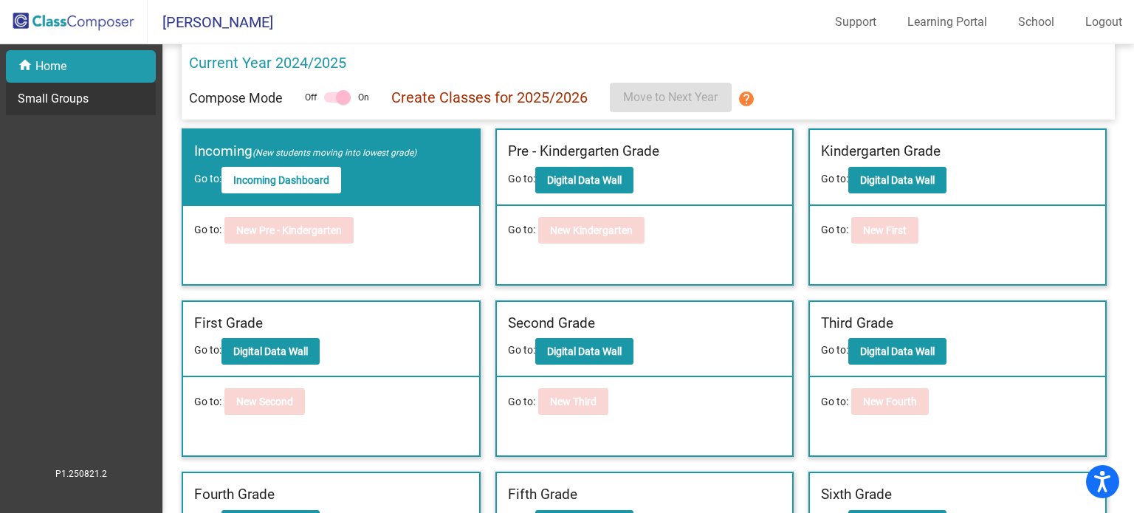
click at [61, 94] on p "Small Groups" at bounding box center [53, 99] width 71 height 18
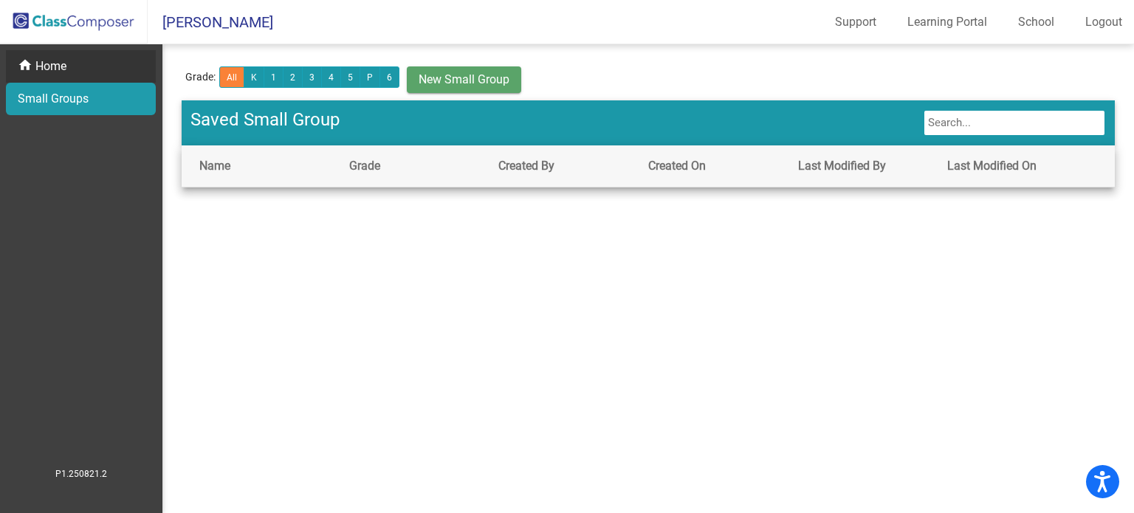
click at [52, 66] on p "Home" at bounding box center [50, 67] width 31 height 18
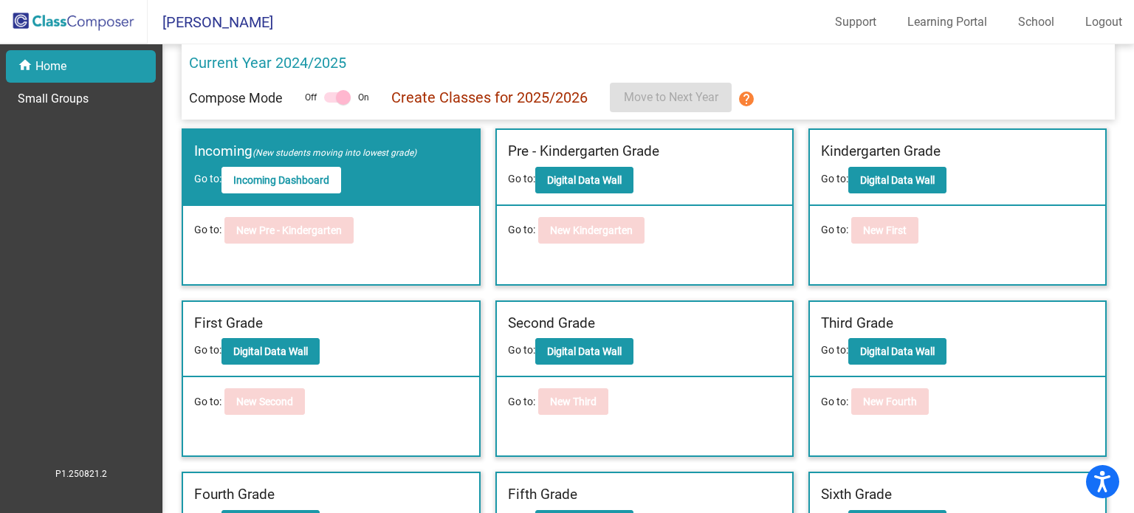
click at [88, 25] on img at bounding box center [74, 22] width 148 height 44
click at [55, 24] on img at bounding box center [74, 22] width 148 height 44
click at [913, 180] on b "Digital Data Wall" at bounding box center [897, 180] width 75 height 12
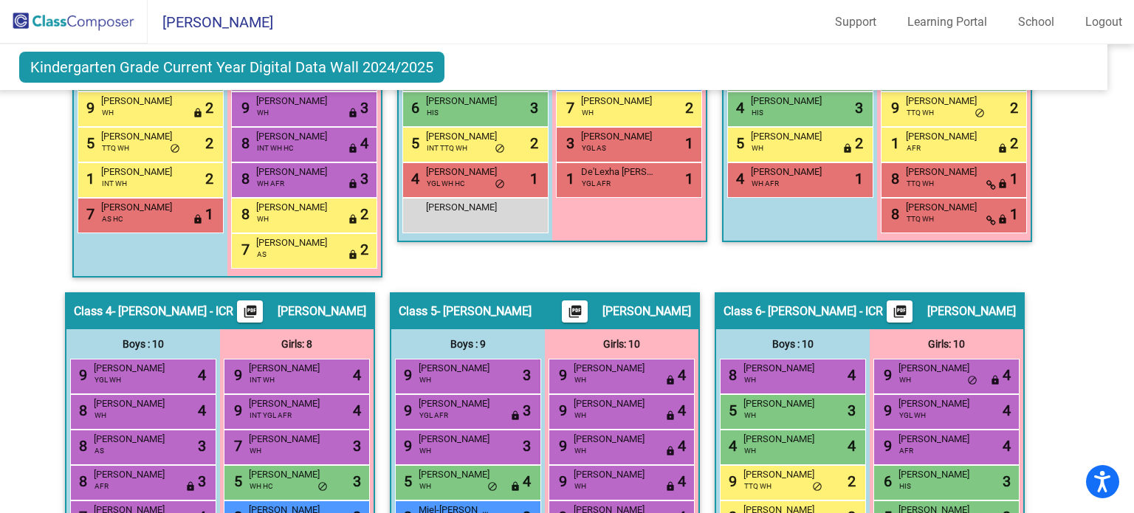
scroll to position [795, 15]
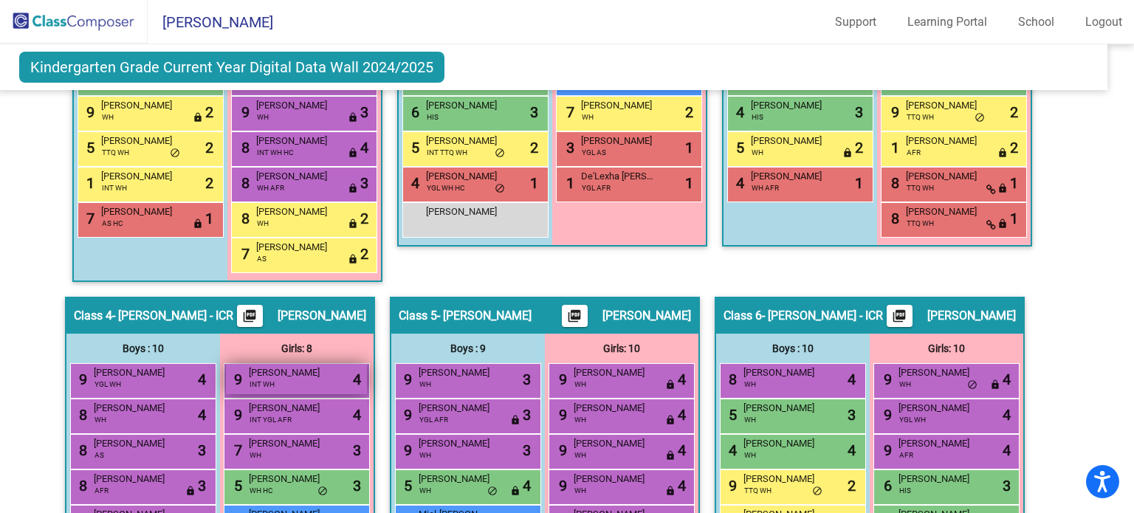
click at [292, 380] on div "9 [PERSON_NAME] INT WH lock do_not_disturb_alt 4" at bounding box center [296, 379] width 141 height 30
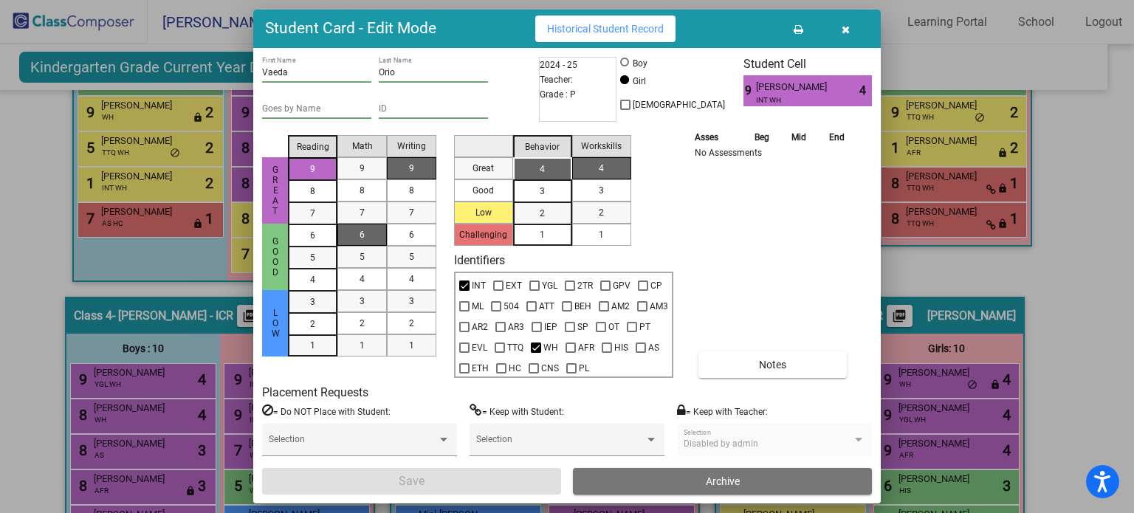
click at [845, 27] on icon "button" at bounding box center [846, 29] width 8 height 10
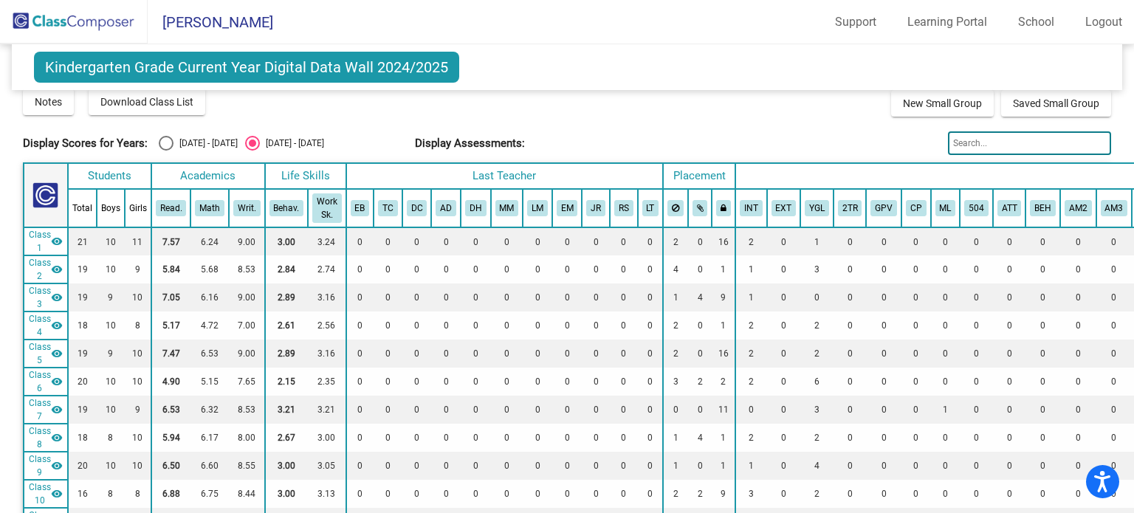
scroll to position [0, 0]
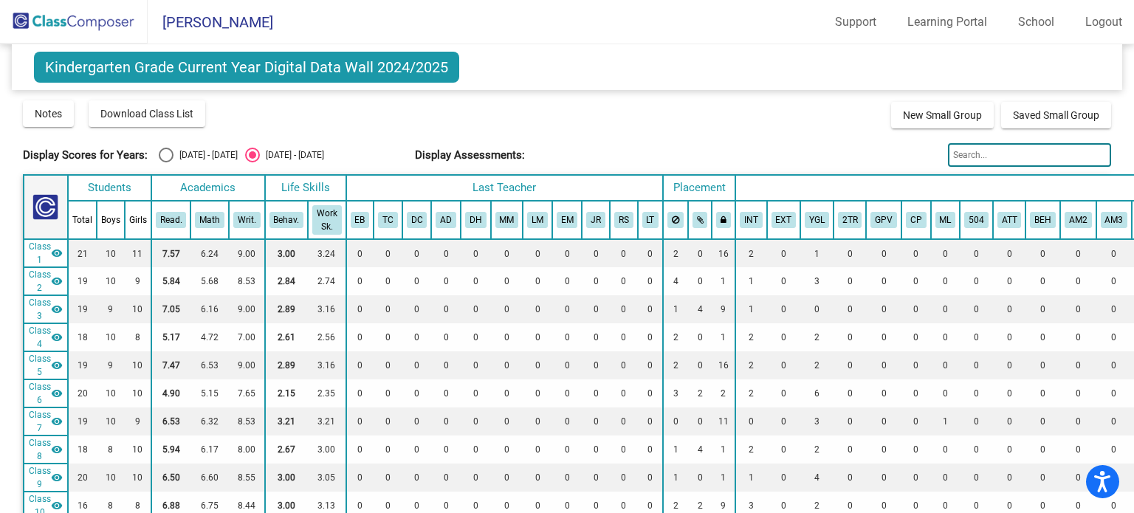
click at [161, 153] on div "Select an option" at bounding box center [166, 155] width 15 height 15
click at [165, 162] on input "[DATE] - [DATE]" at bounding box center [165, 162] width 1 height 1
radio input "true"
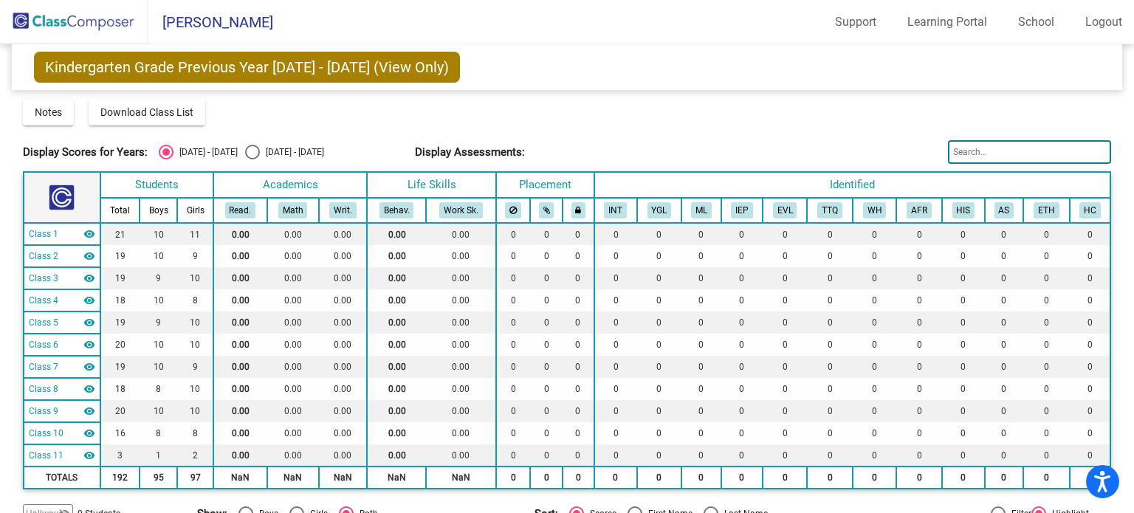
click at [245, 147] on div "Select an option" at bounding box center [252, 152] width 15 height 15
click at [252, 159] on input "[DATE] - [DATE]" at bounding box center [252, 159] width 1 height 1
radio input "true"
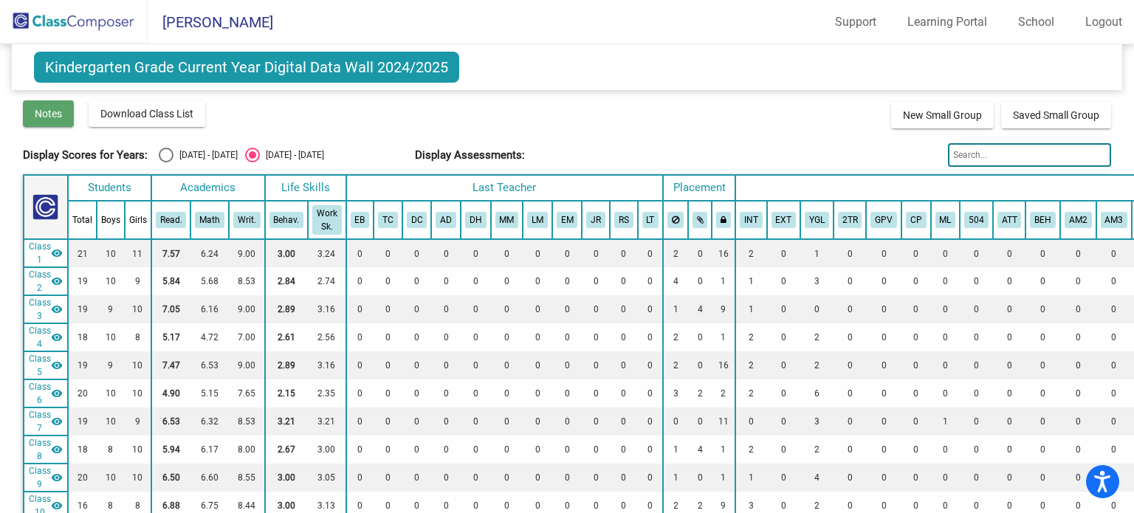
click at [49, 114] on span "Notes" at bounding box center [48, 114] width 27 height 12
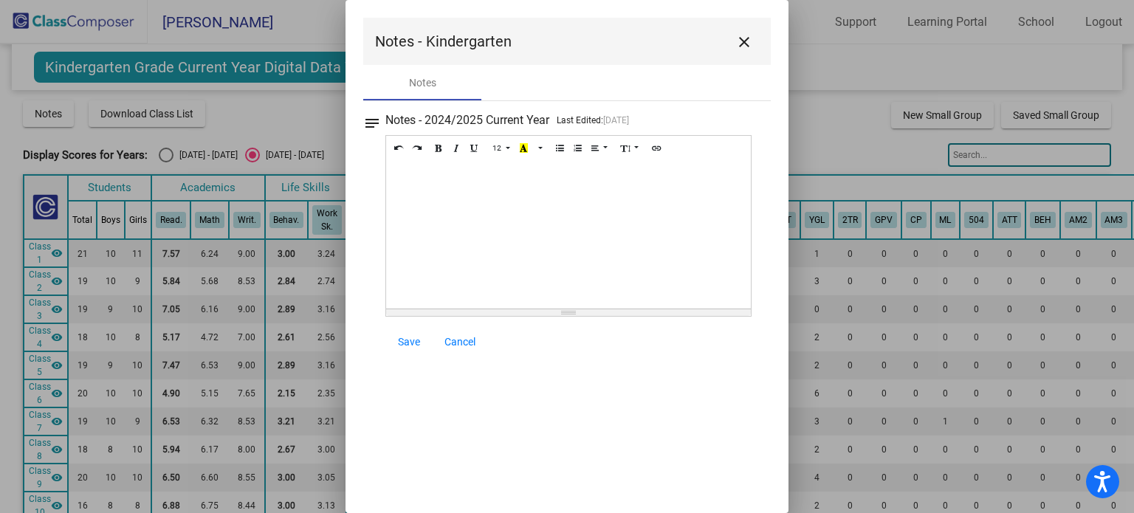
click at [744, 47] on mat-icon "close" at bounding box center [744, 42] width 18 height 18
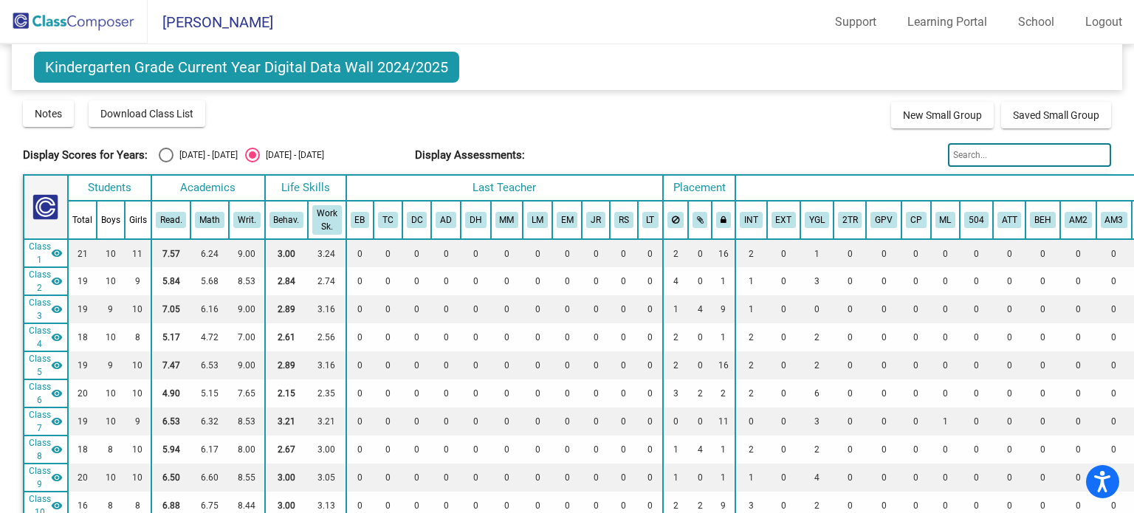
click at [86, 22] on img at bounding box center [74, 22] width 148 height 44
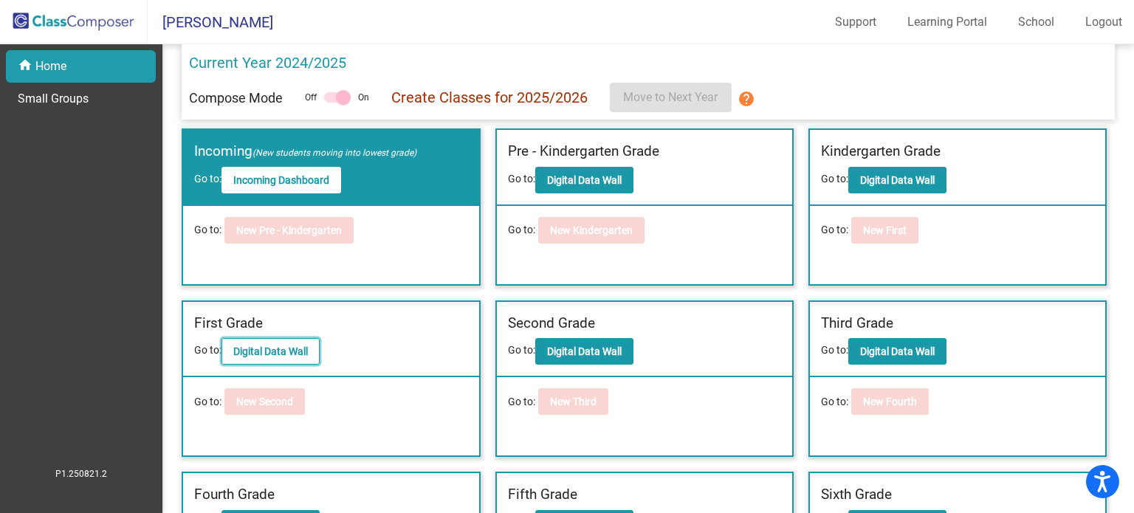
click at [308, 346] on b "Digital Data Wall" at bounding box center [270, 352] width 75 height 12
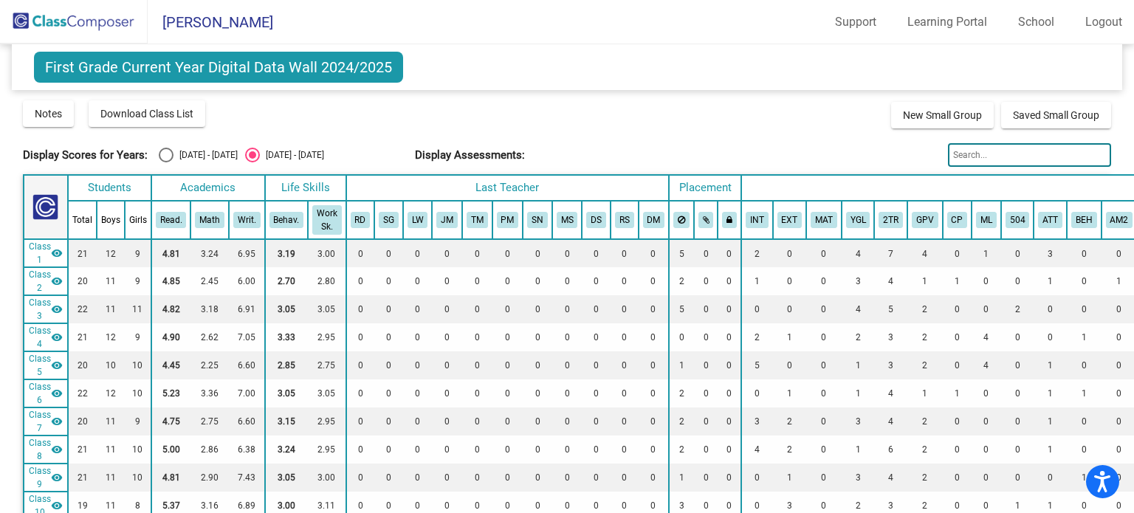
click at [55, 22] on img at bounding box center [74, 22] width 148 height 44
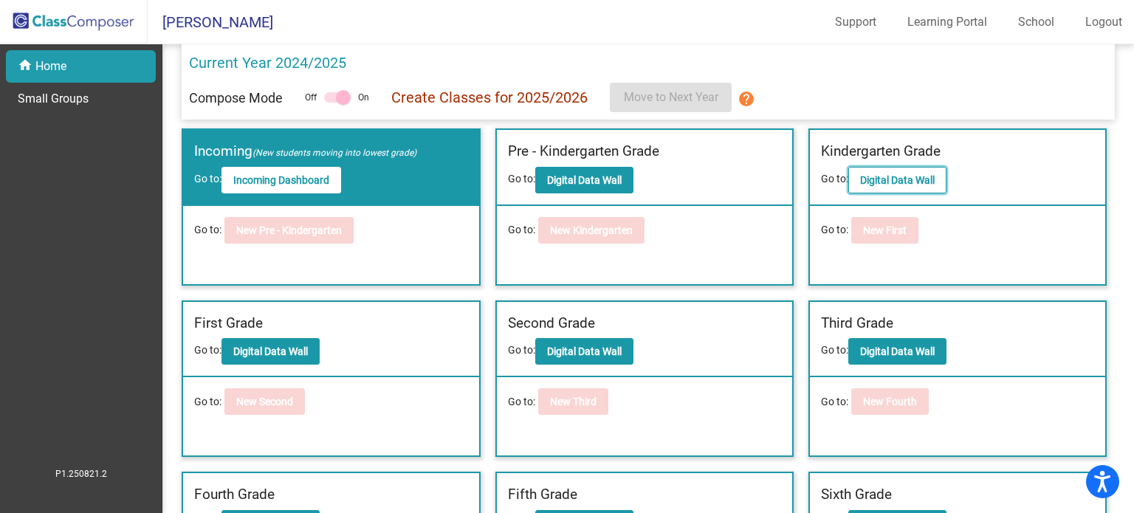
click at [911, 174] on b "Digital Data Wall" at bounding box center [897, 180] width 75 height 12
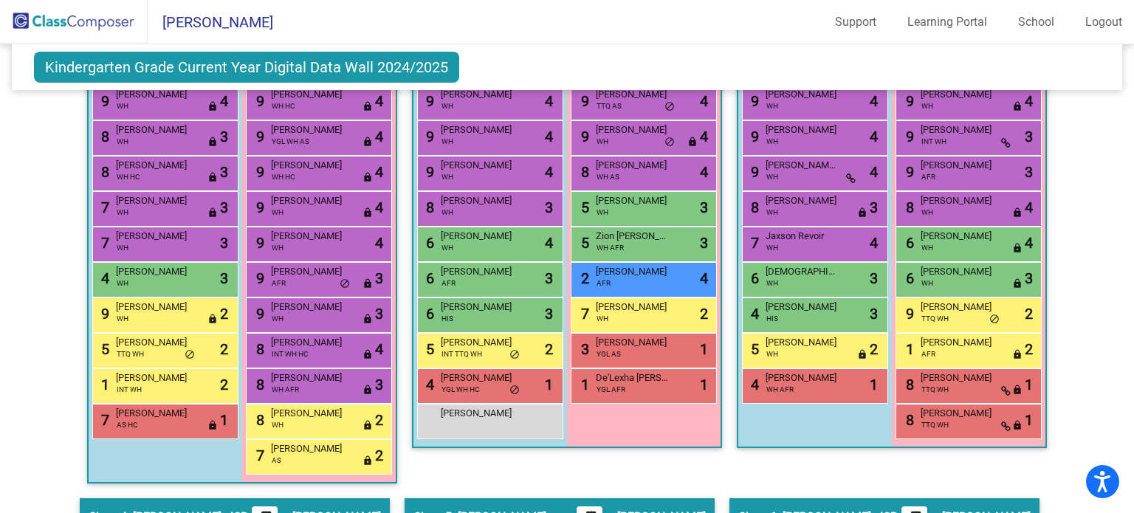
scroll to position [588, 0]
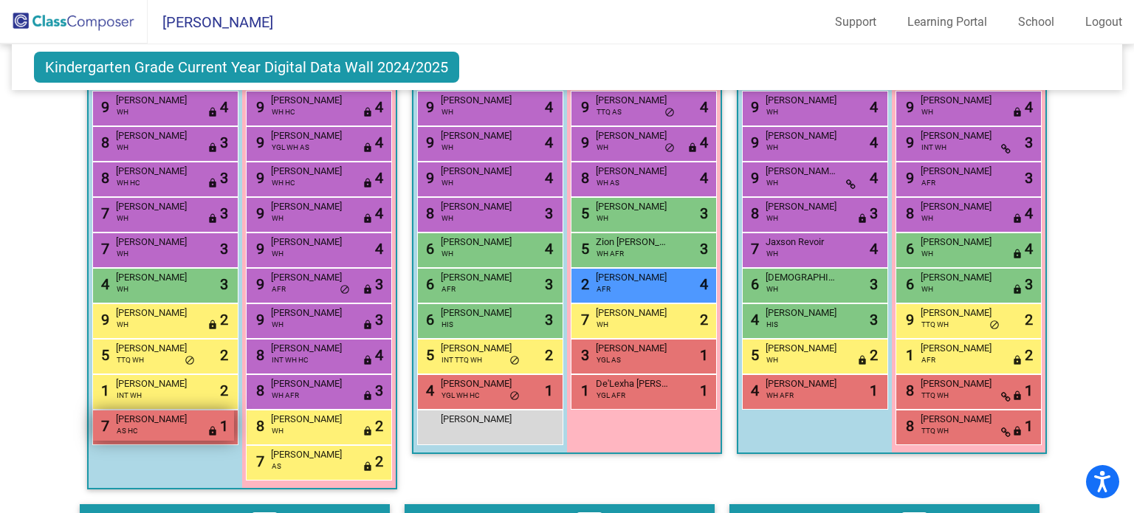
click at [153, 425] on div "7 [PERSON_NAME] AS HC lock do_not_disturb_alt 1" at bounding box center [163, 426] width 141 height 30
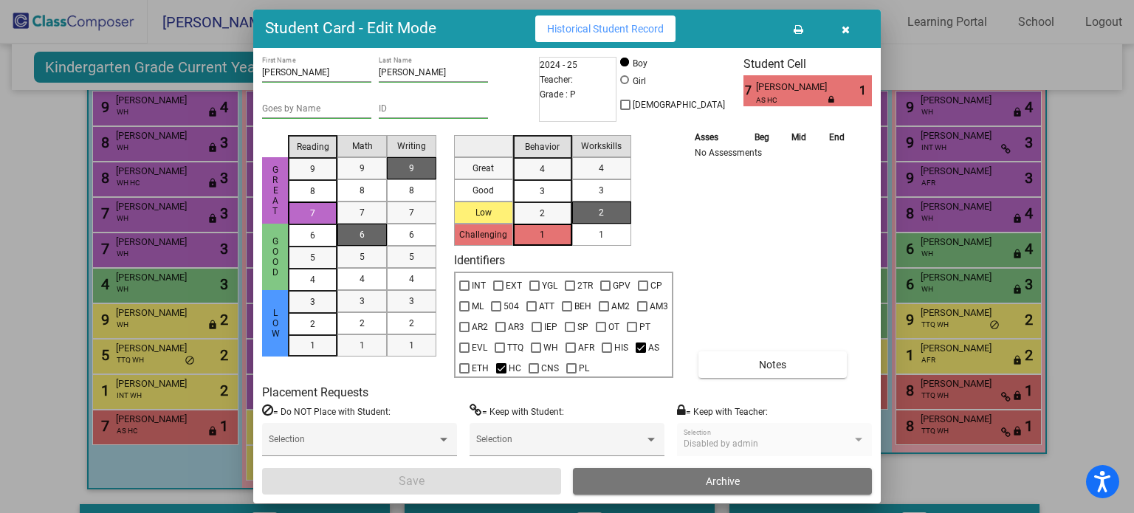
click at [845, 29] on icon "button" at bounding box center [846, 29] width 8 height 10
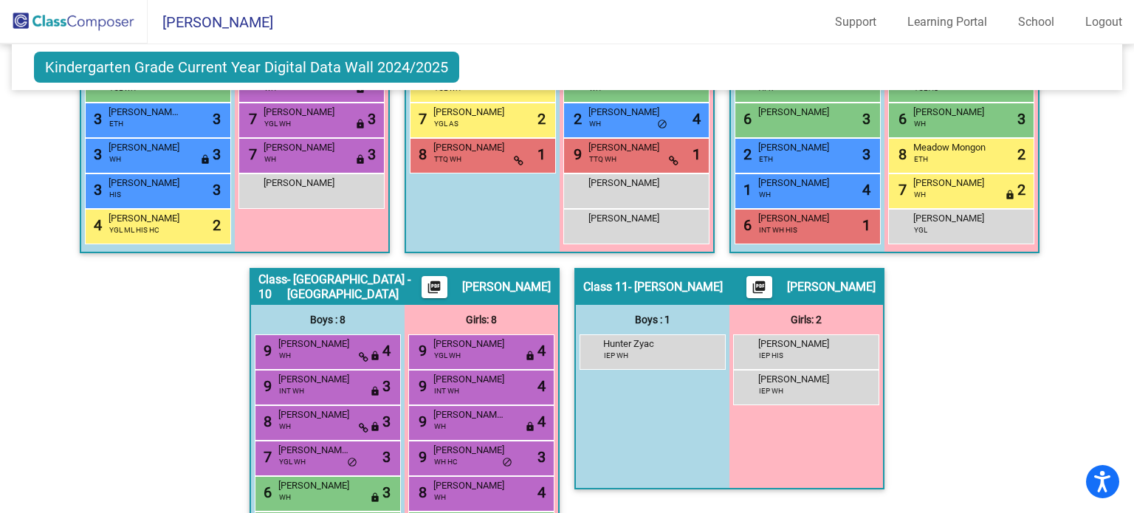
scroll to position [1840, 0]
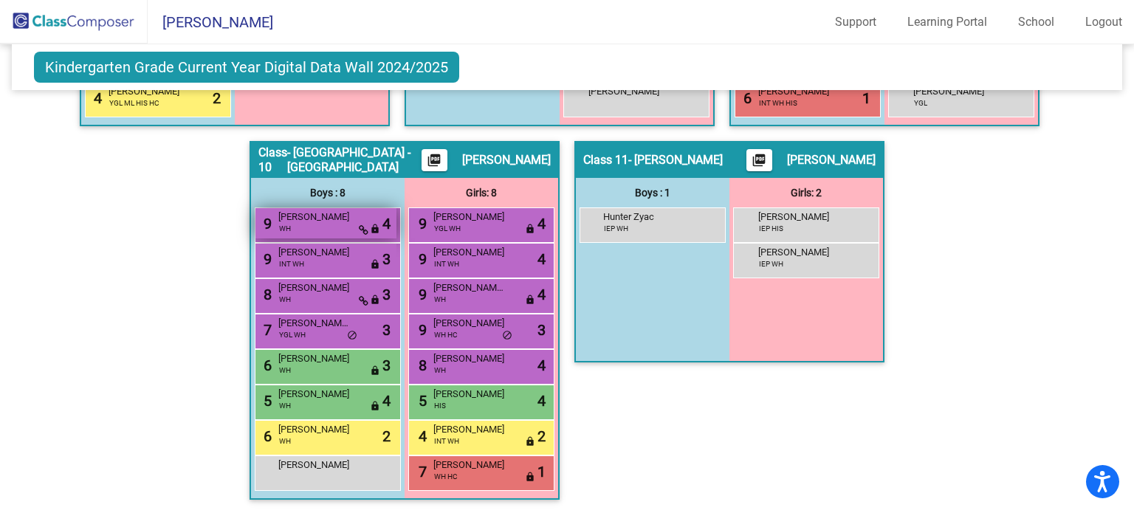
click at [335, 219] on div "9 [PERSON_NAME] WH lock do_not_disturb_alt 4" at bounding box center [325, 223] width 141 height 30
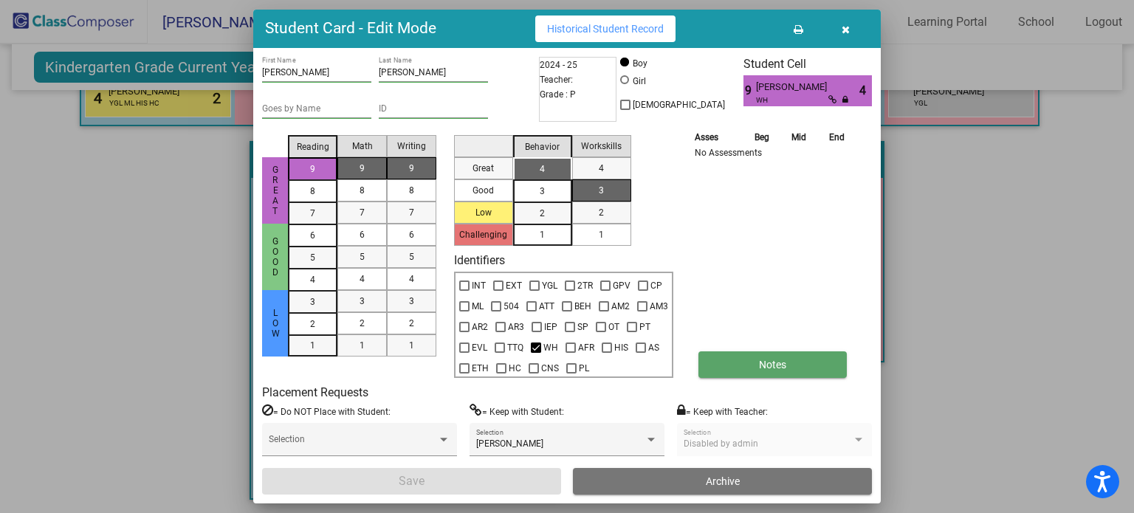
click at [817, 363] on button "Notes" at bounding box center [773, 364] width 148 height 27
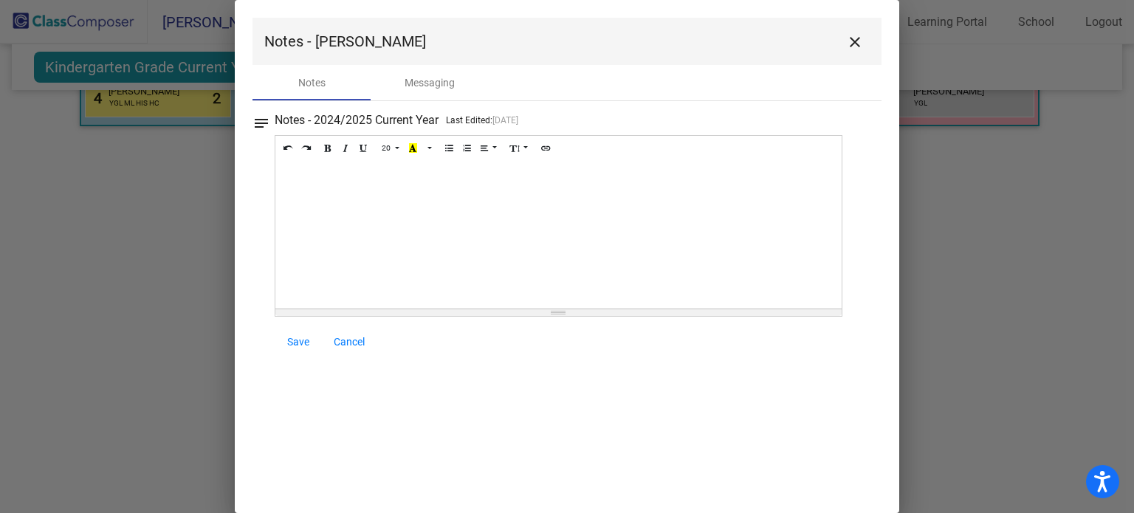
click at [851, 44] on mat-icon "close" at bounding box center [855, 42] width 18 height 18
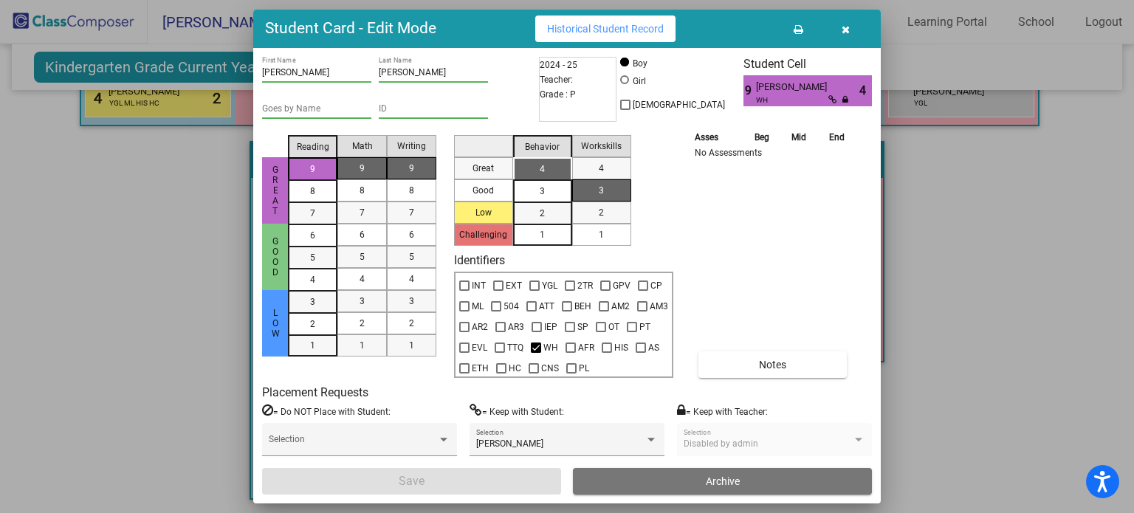
click at [845, 27] on icon "button" at bounding box center [846, 29] width 8 height 10
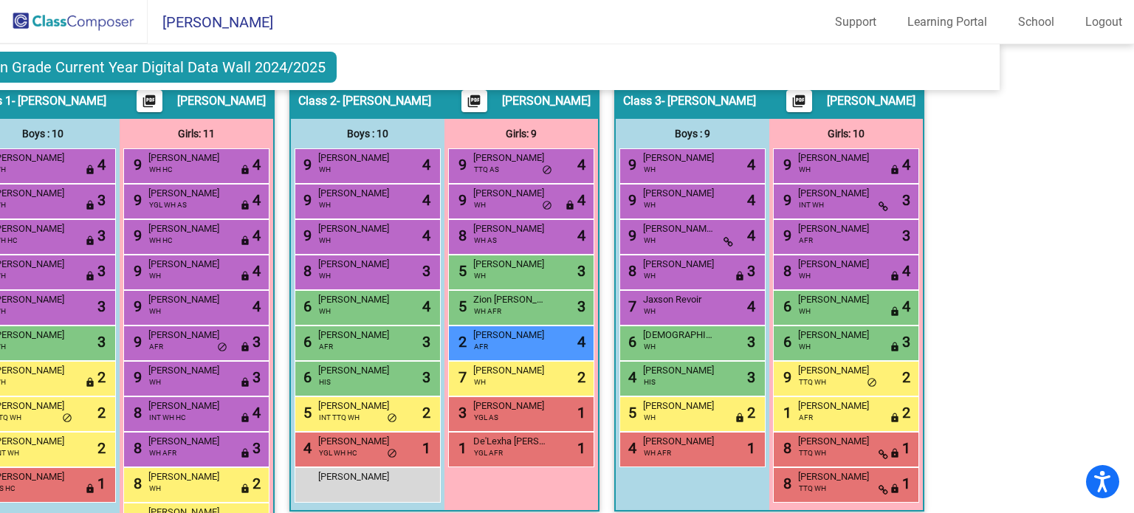
scroll to position [530, 124]
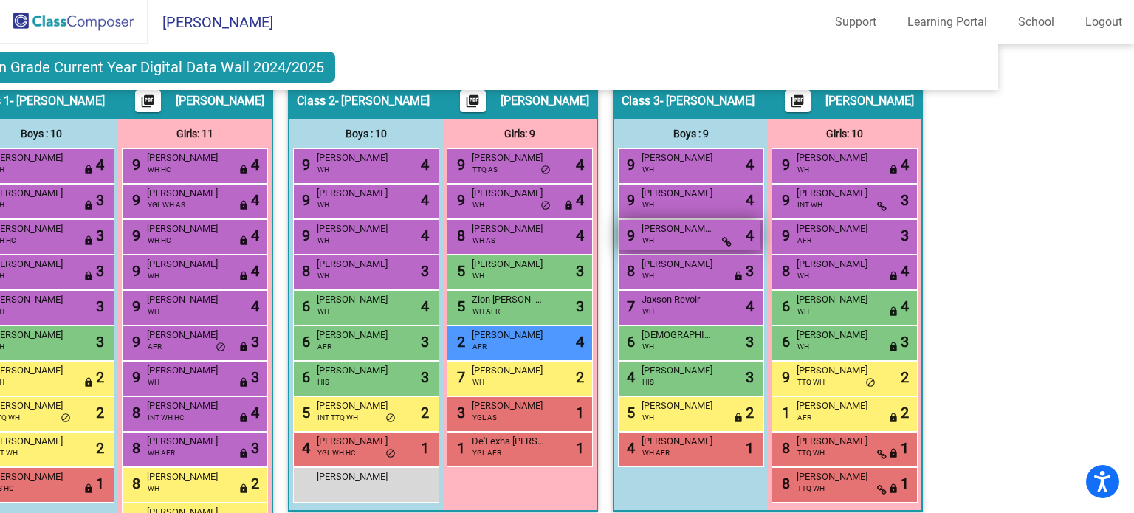
click at [669, 232] on div "9 Ryder [PERSON_NAME] lock do_not_disturb_alt 4" at bounding box center [689, 235] width 141 height 30
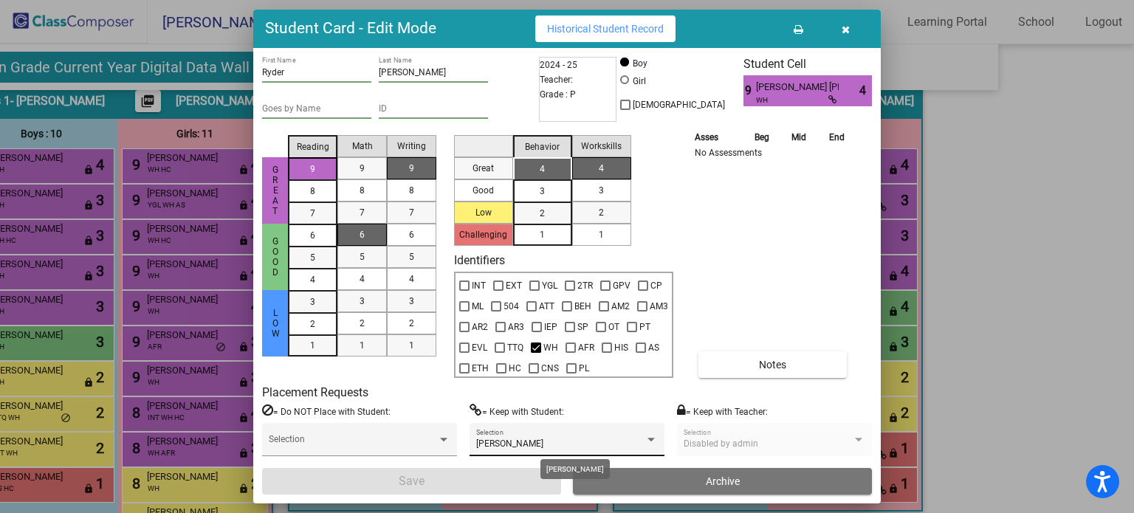
click at [653, 440] on div at bounding box center [651, 440] width 7 height 4
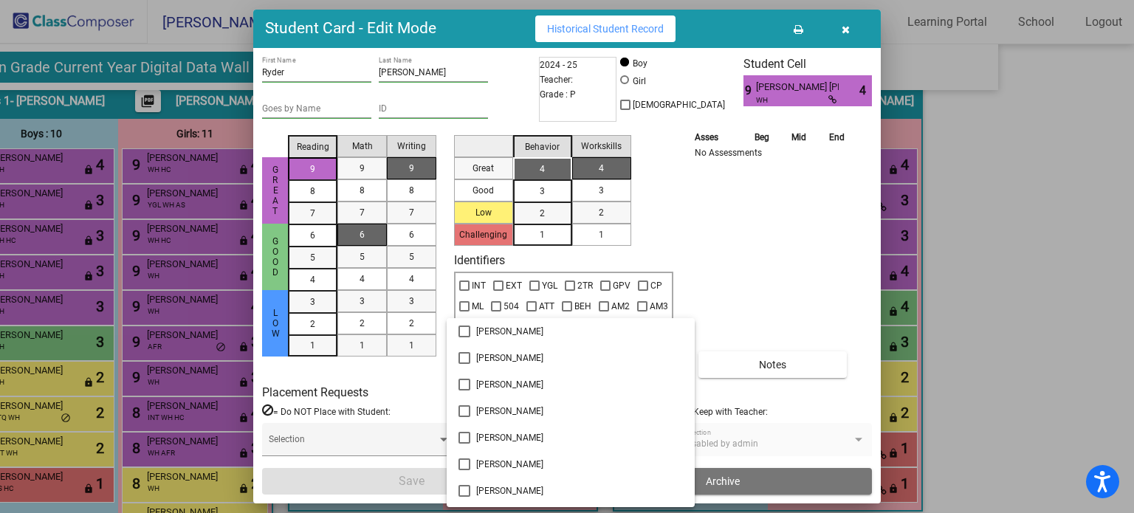
scroll to position [4274, 0]
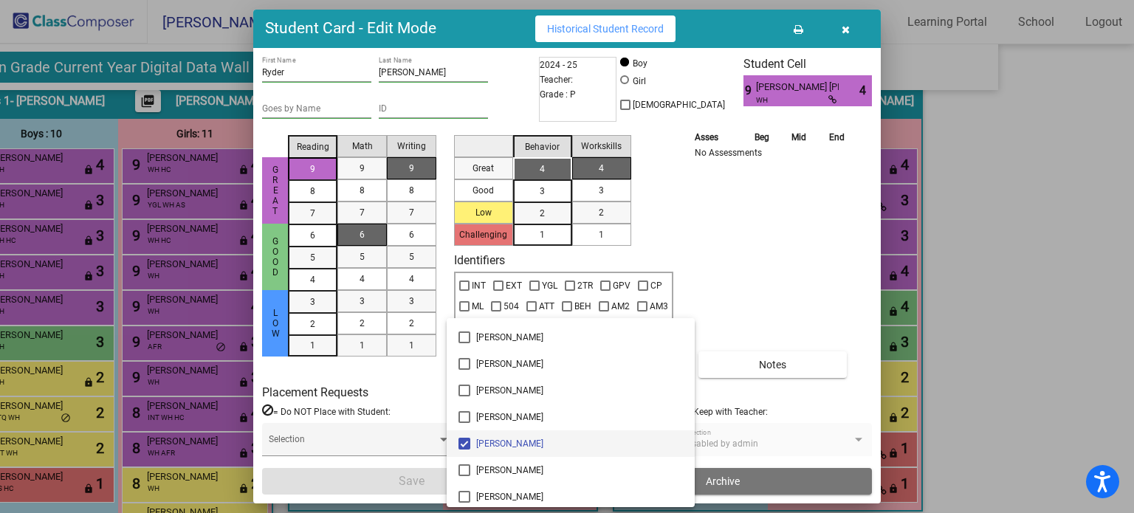
click at [746, 242] on div at bounding box center [567, 256] width 1134 height 513
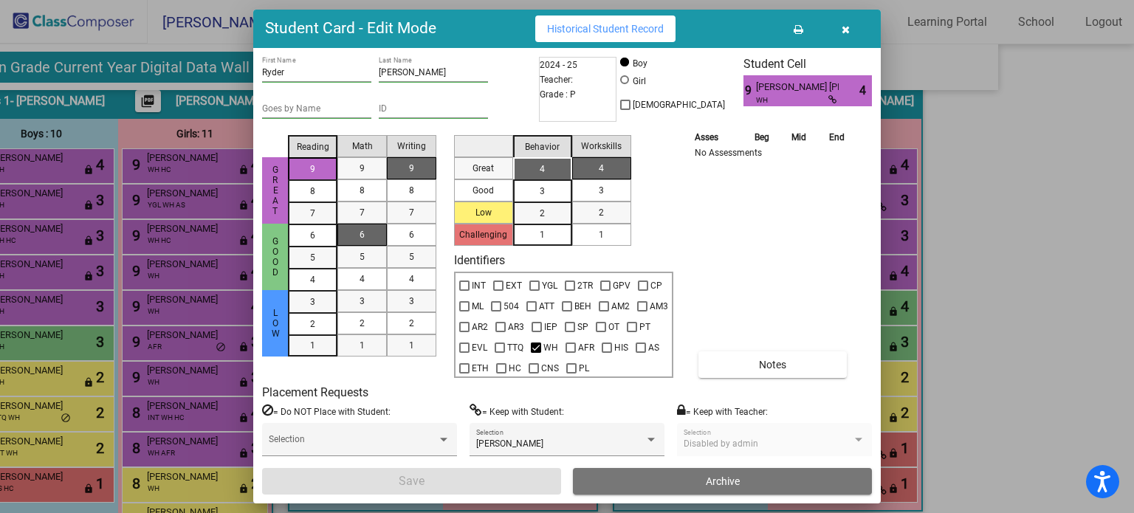
click at [846, 29] on icon "button" at bounding box center [846, 29] width 8 height 10
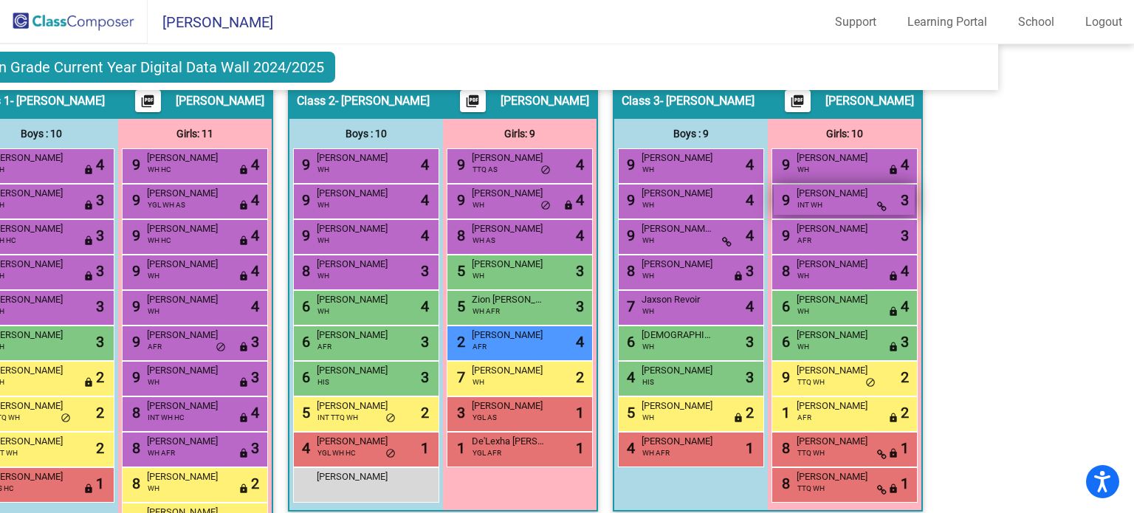
click at [845, 198] on div "9 [PERSON_NAME] INT WH lock do_not_disturb_alt 3" at bounding box center [844, 200] width 141 height 30
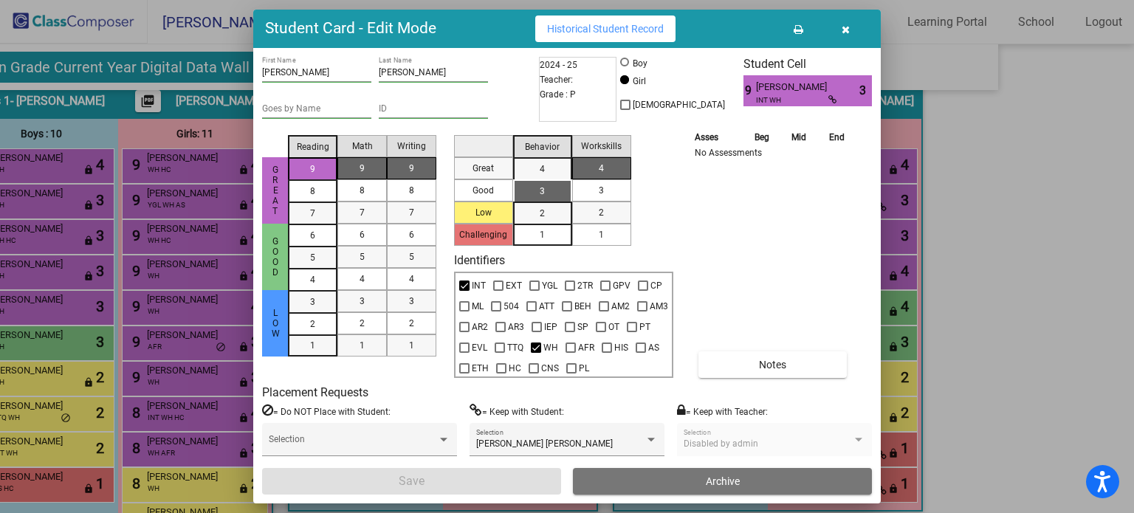
click at [845, 26] on icon "button" at bounding box center [846, 29] width 8 height 10
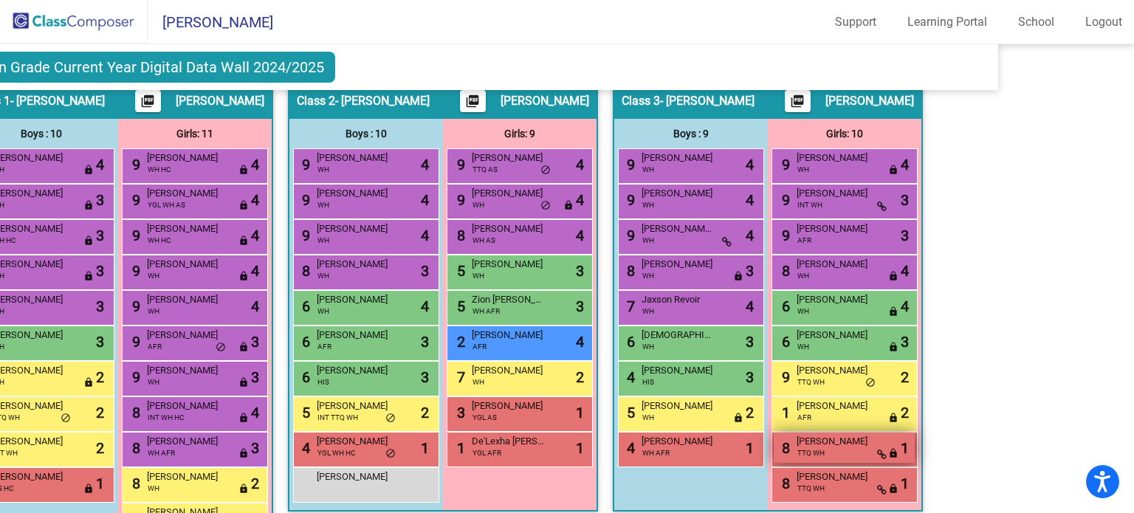
click at [837, 444] on div "8 [PERSON_NAME] TTQ WH lock do_not_disturb_alt 1" at bounding box center [844, 448] width 141 height 30
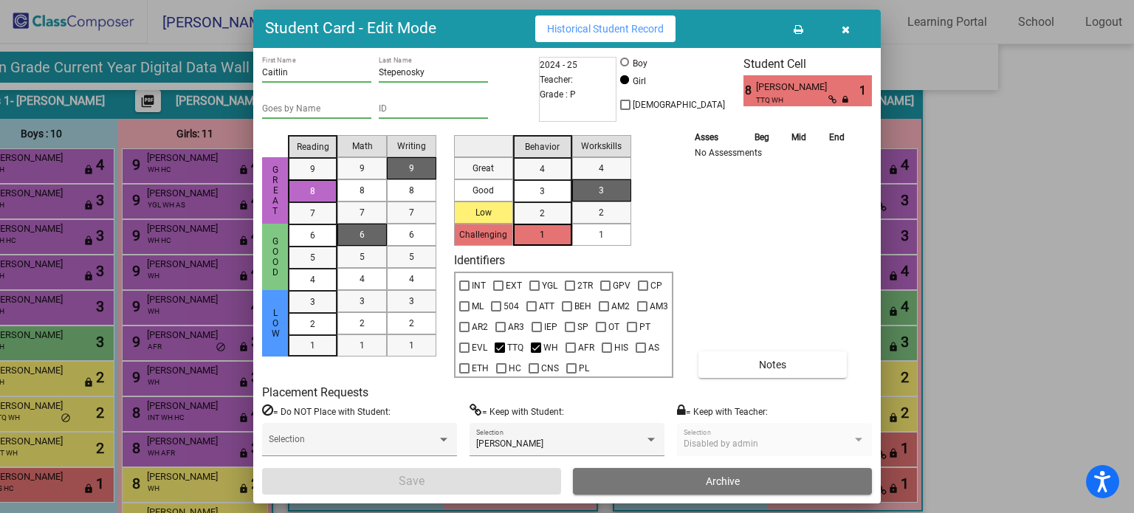
click at [844, 30] on icon "button" at bounding box center [846, 29] width 8 height 10
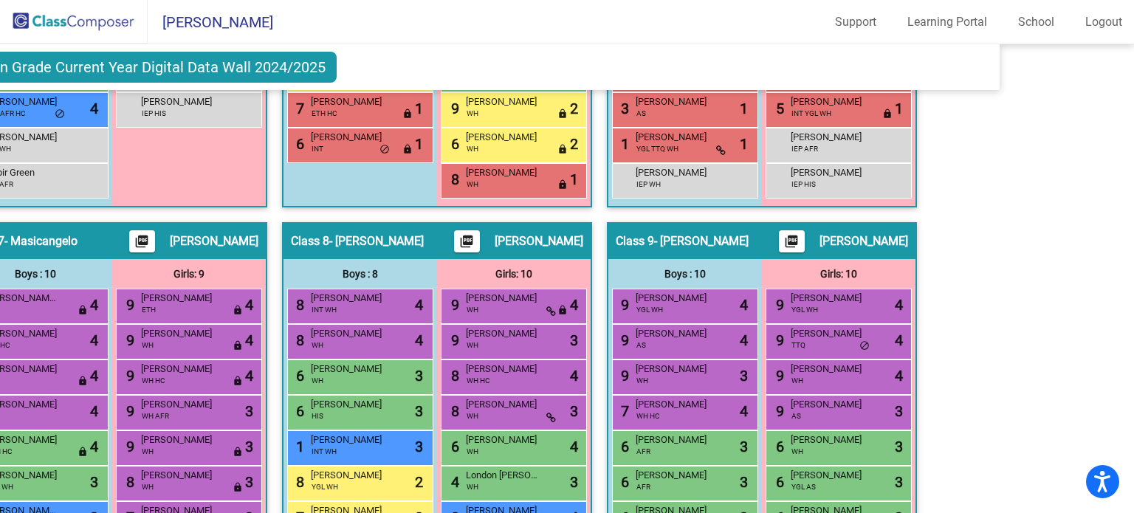
scroll to position [1318, 123]
